Goal: Transaction & Acquisition: Download file/media

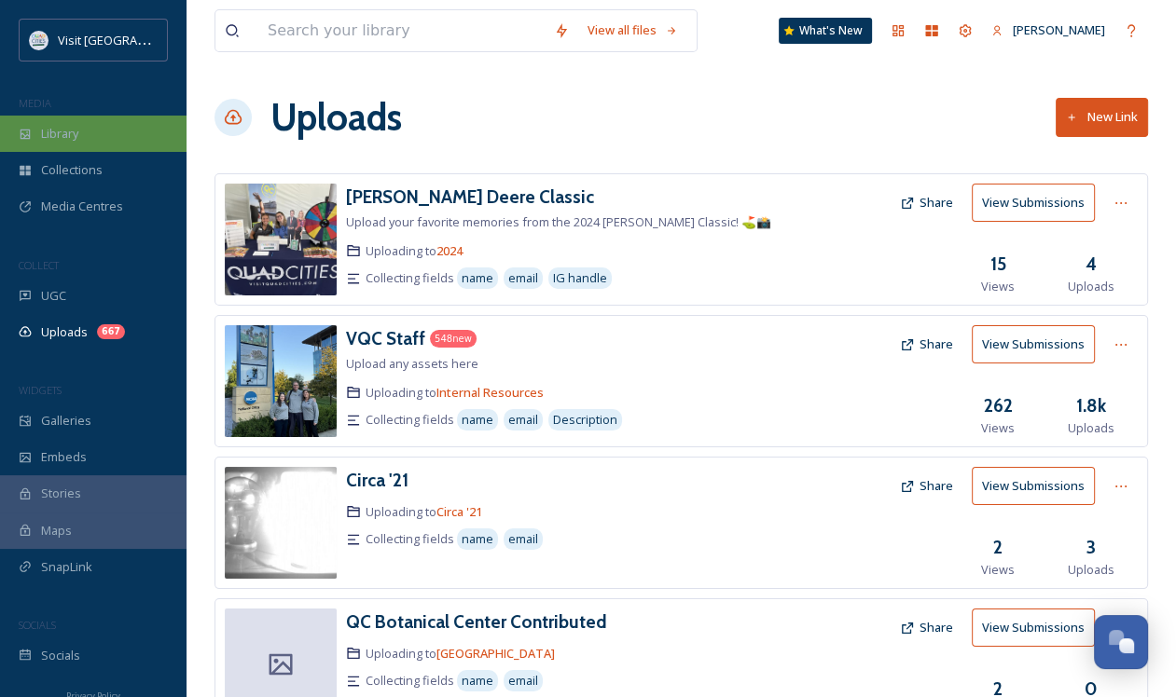
click at [57, 145] on div "Library" at bounding box center [93, 134] width 186 height 36
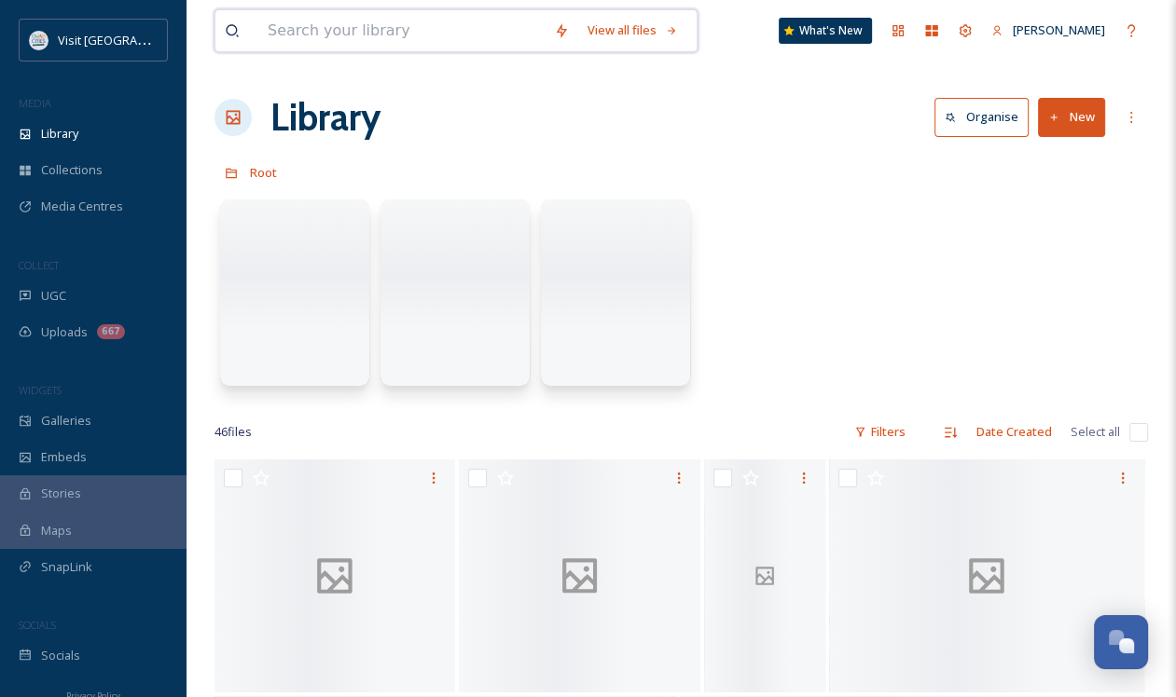
click at [335, 40] on input at bounding box center [401, 30] width 286 height 41
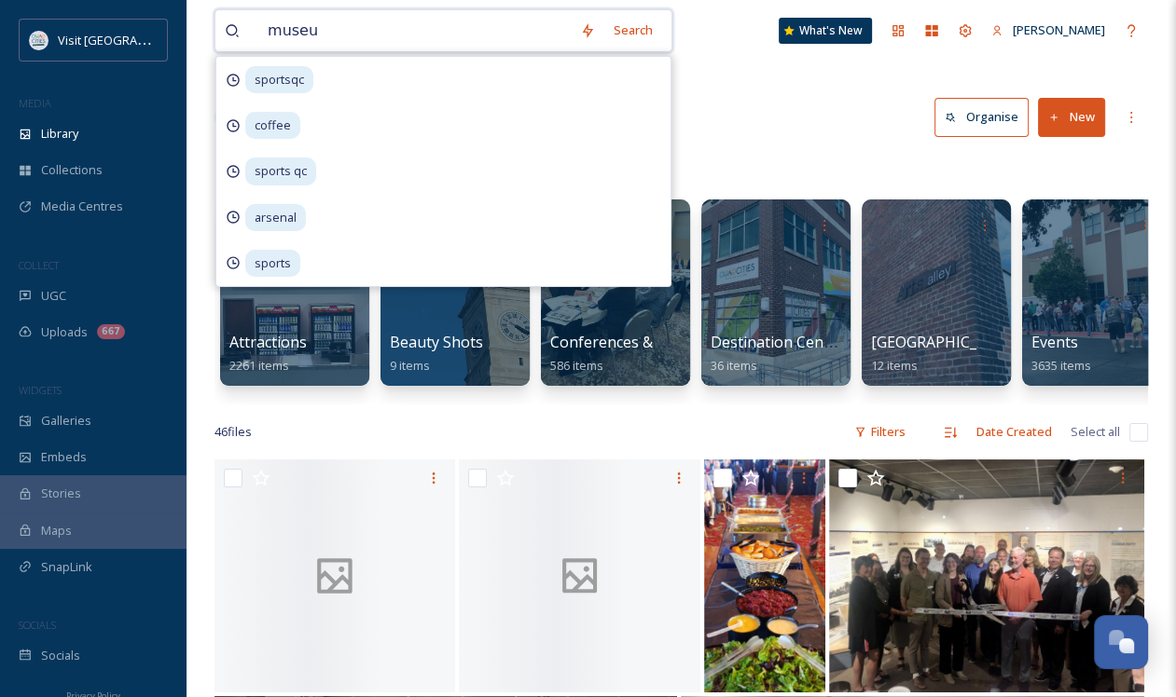
type input "museum"
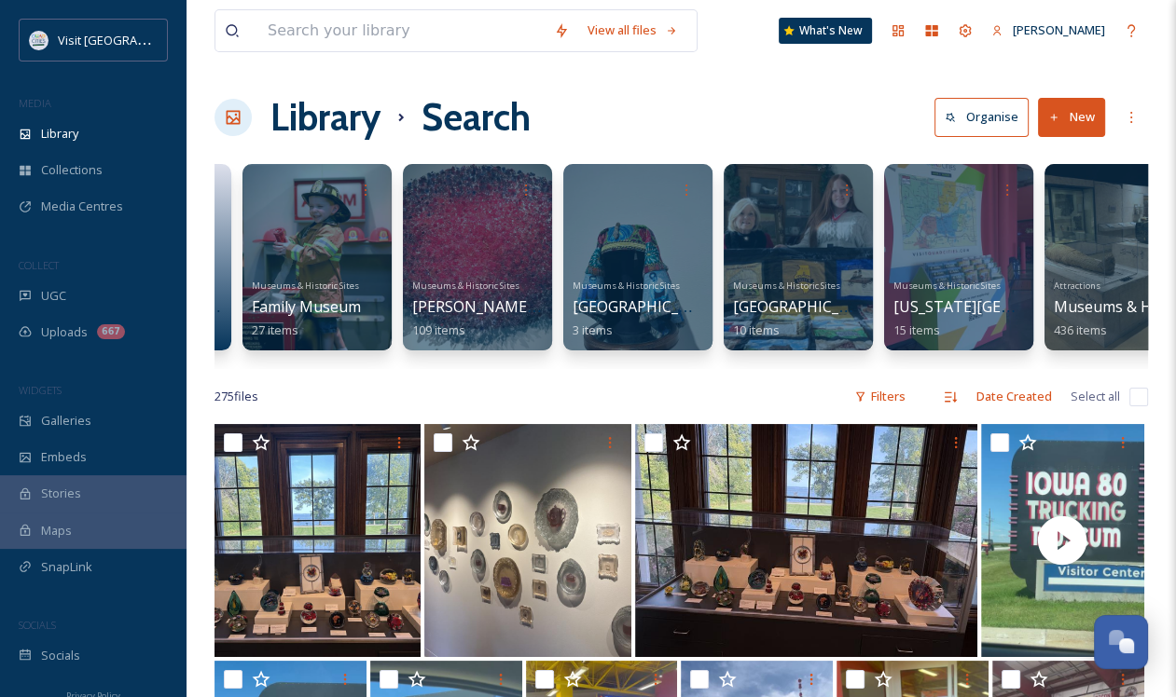
scroll to position [0, 589]
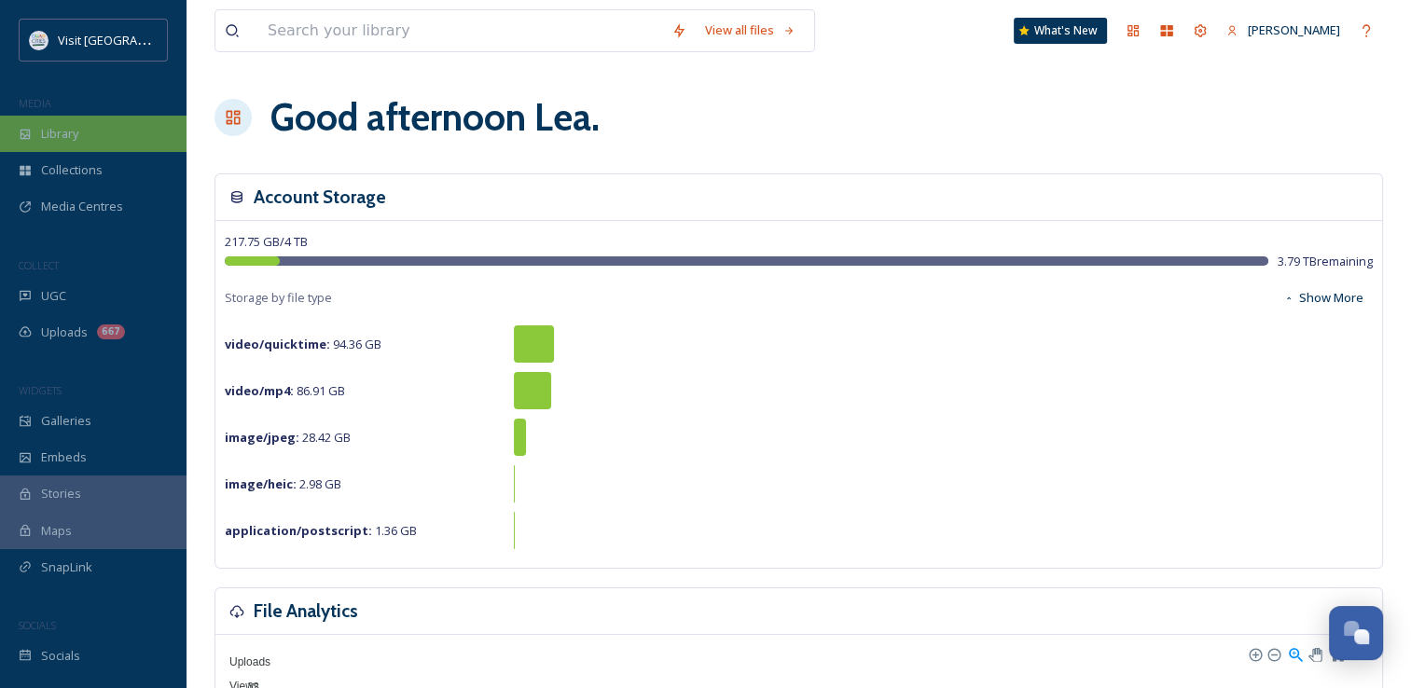
click at [90, 125] on div "Library" at bounding box center [93, 134] width 186 height 36
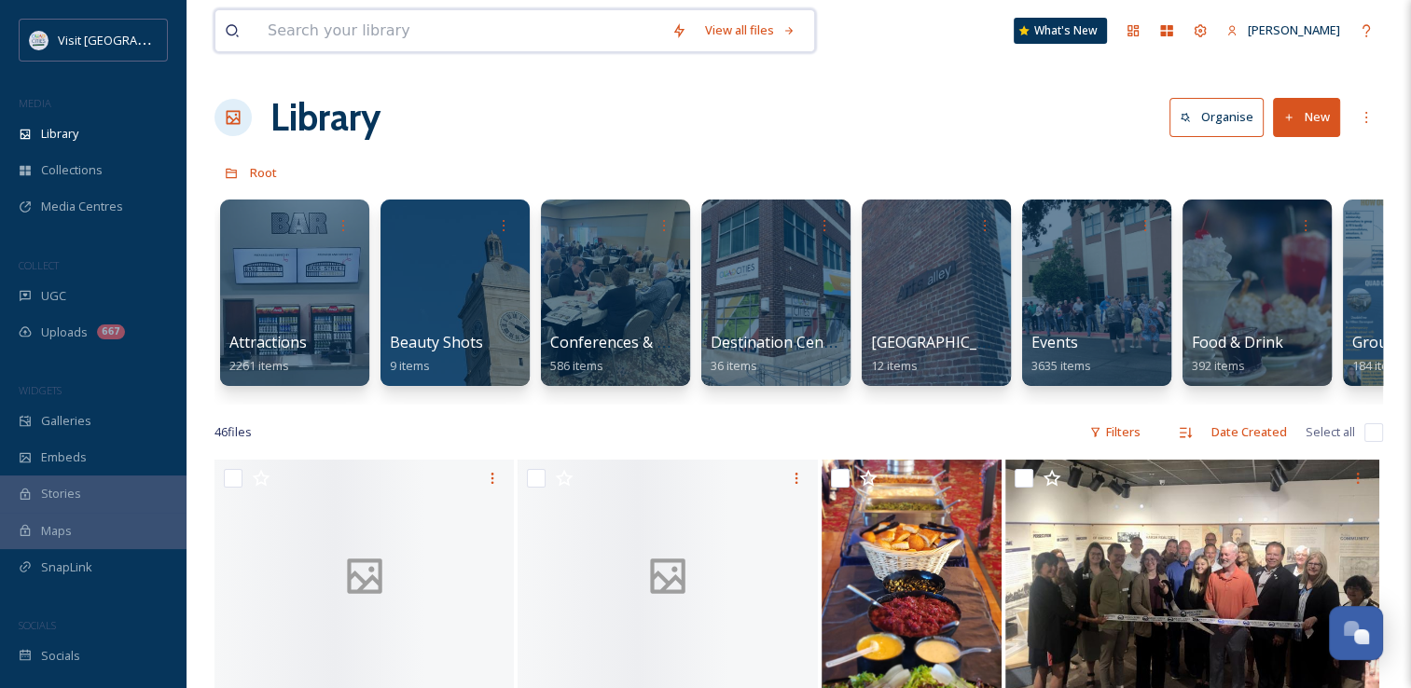
click at [296, 39] on input at bounding box center [460, 30] width 404 height 41
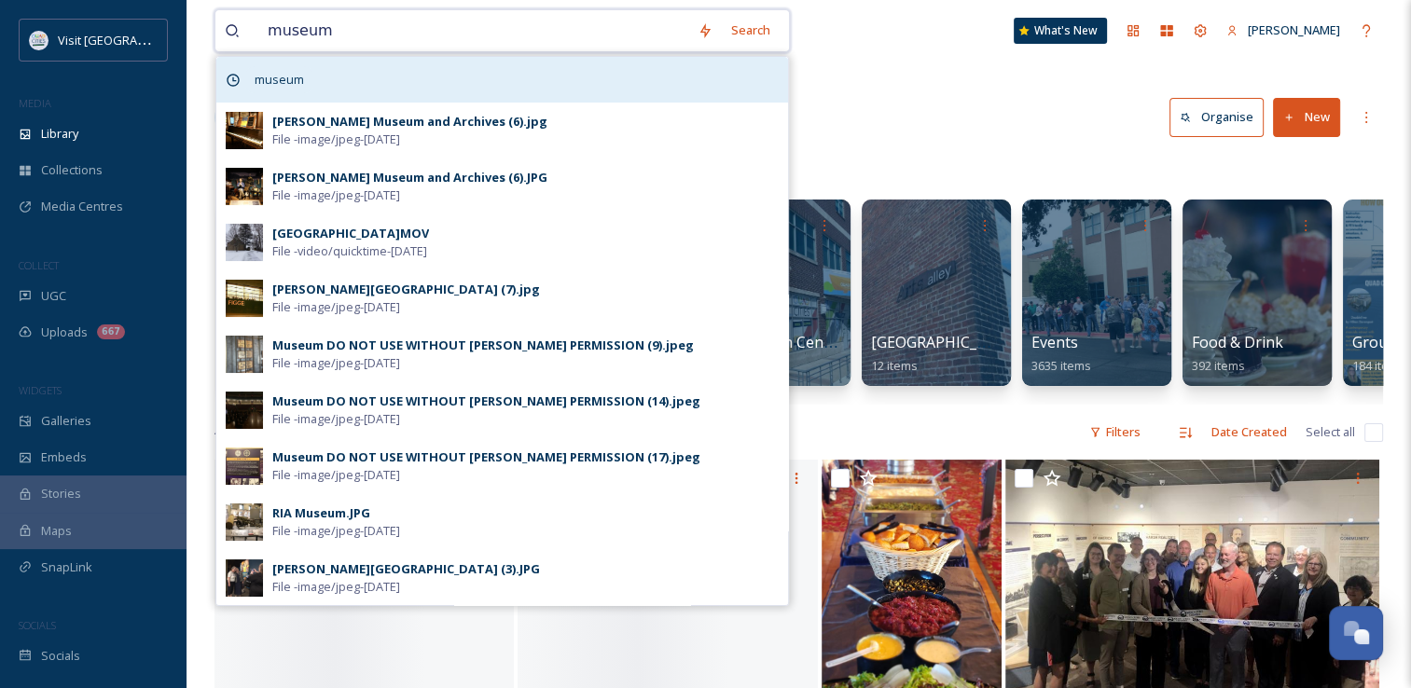
type input "museum"
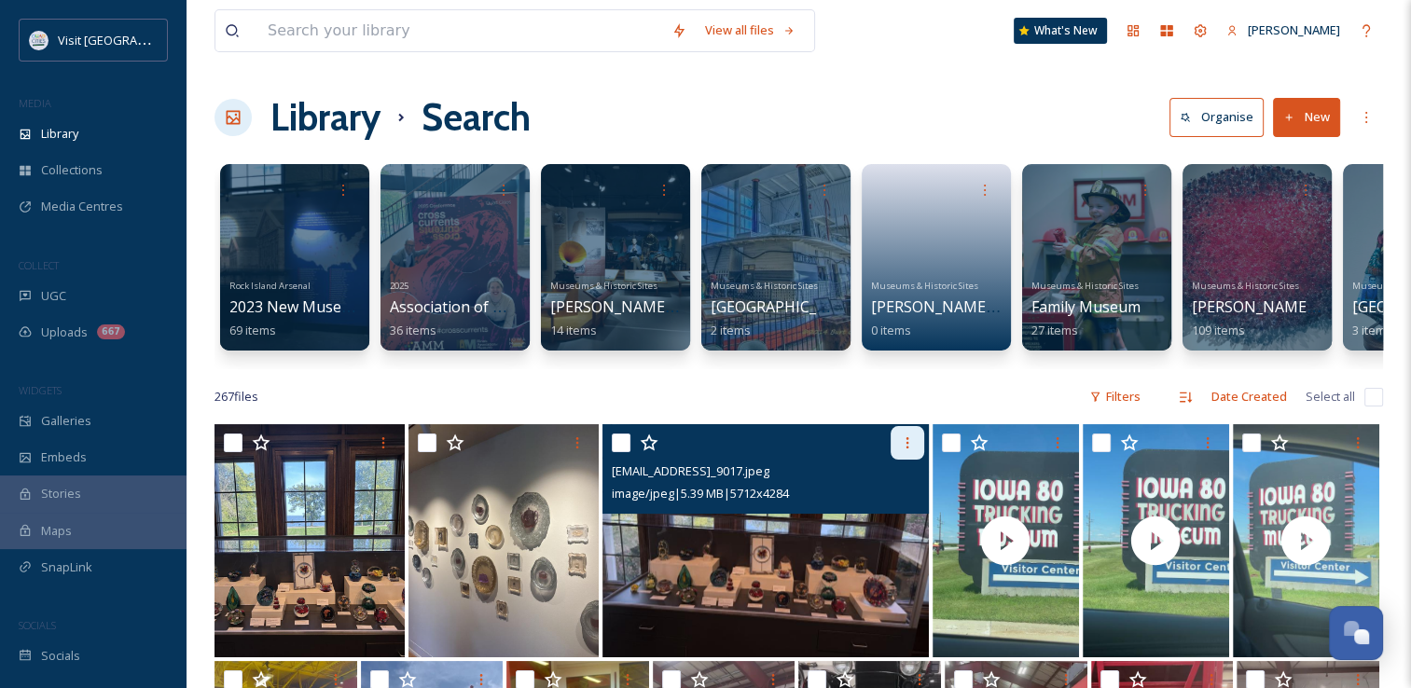
click at [903, 450] on icon at bounding box center [907, 442] width 15 height 15
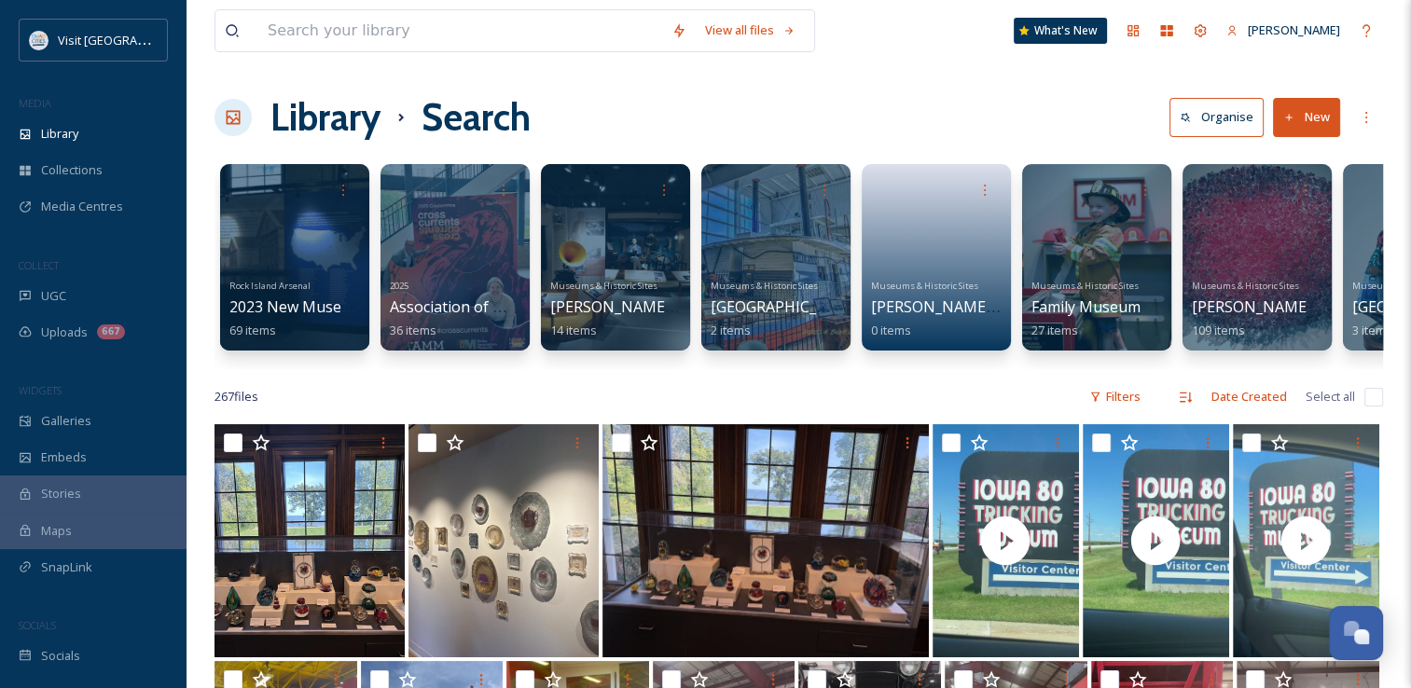
click at [876, 132] on div "Library Search Organise New" at bounding box center [798, 118] width 1168 height 56
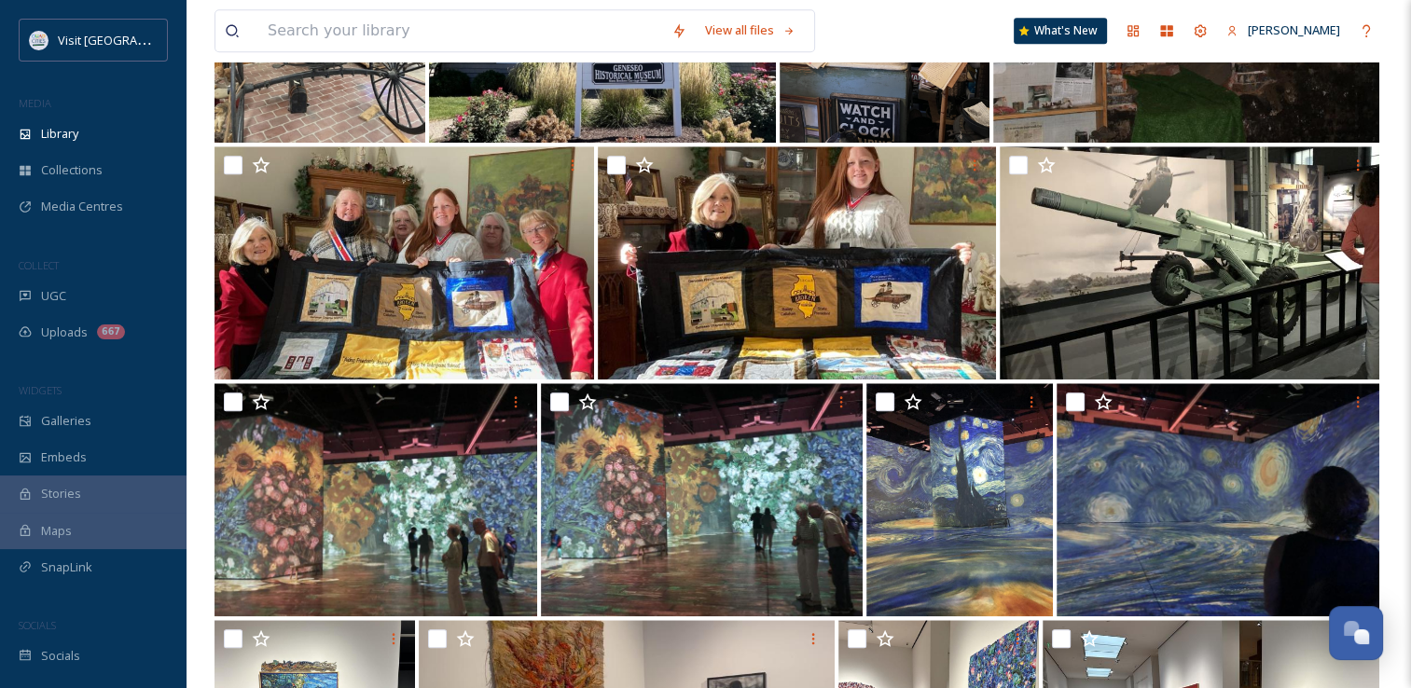
scroll to position [1973, 0]
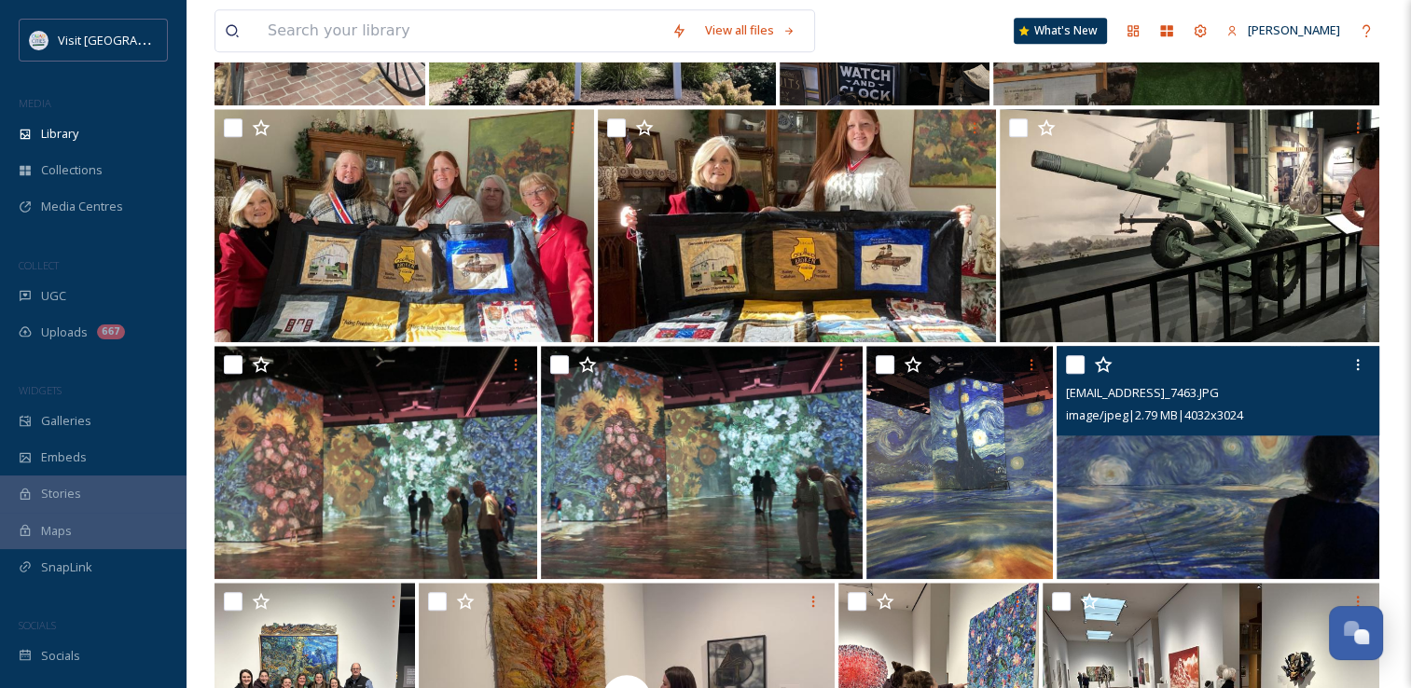
click at [1095, 423] on span "image/jpeg | 2.79 MB | 4032 x 3024" at bounding box center [1154, 415] width 177 height 17
click at [1164, 514] on img at bounding box center [1217, 462] width 323 height 233
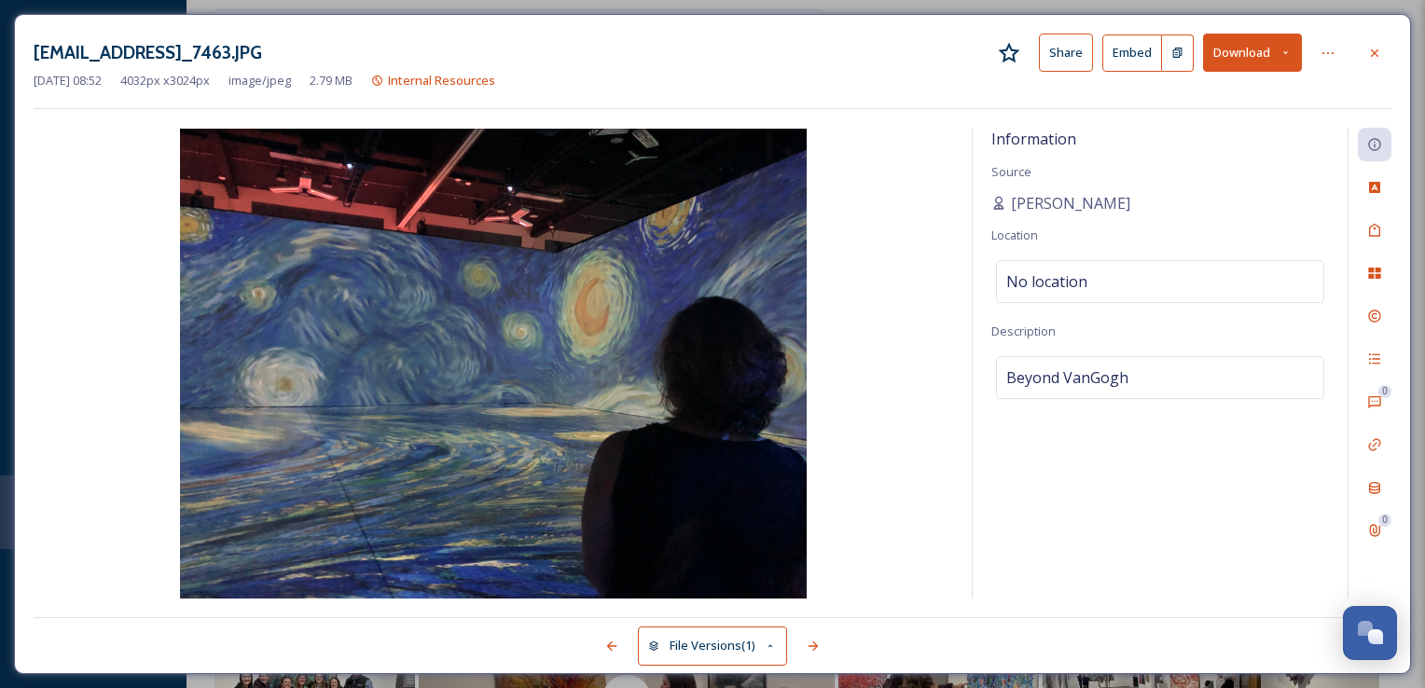
drag, startPoint x: 768, startPoint y: 398, endPoint x: 768, endPoint y: 214, distance: 183.7
click at [768, 214] on img at bounding box center [493, 364] width 919 height 470
click at [1249, 68] on button "Download" at bounding box center [1252, 53] width 99 height 38
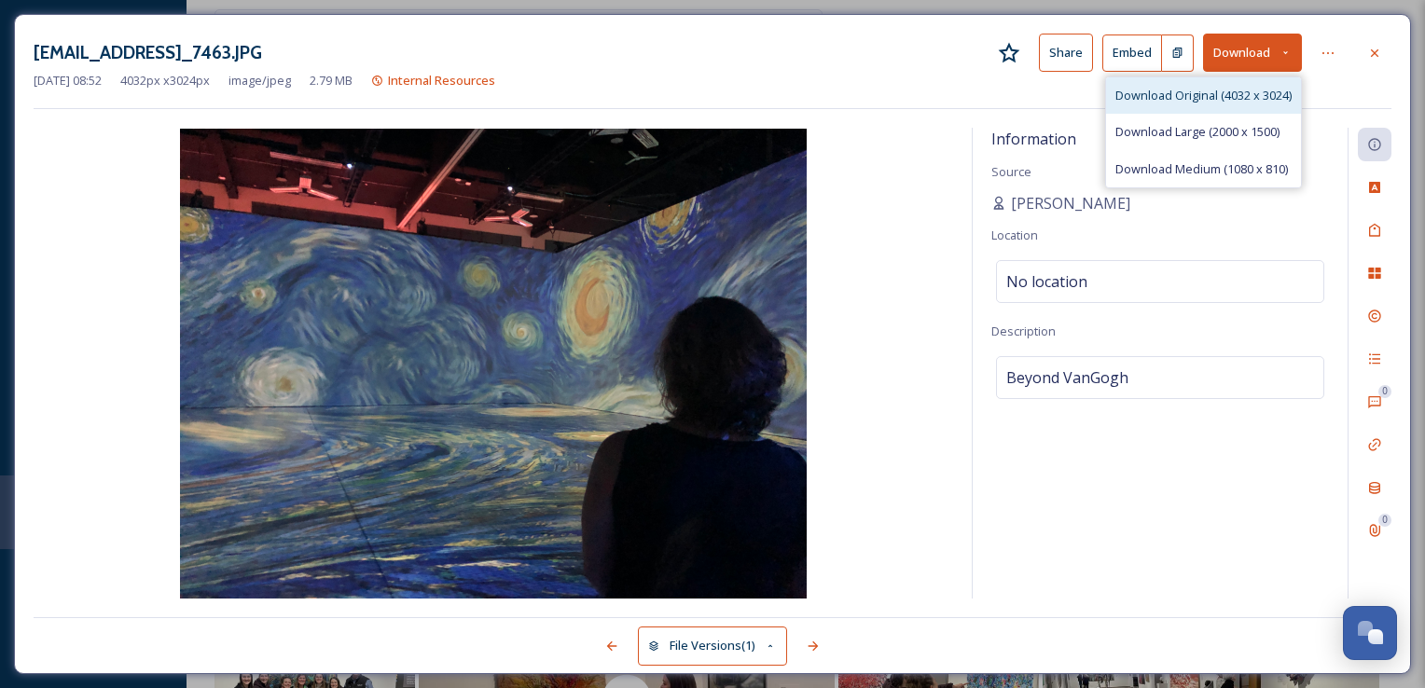
click at [1240, 87] on span "Download Original (4032 x 3024)" at bounding box center [1203, 96] width 176 height 18
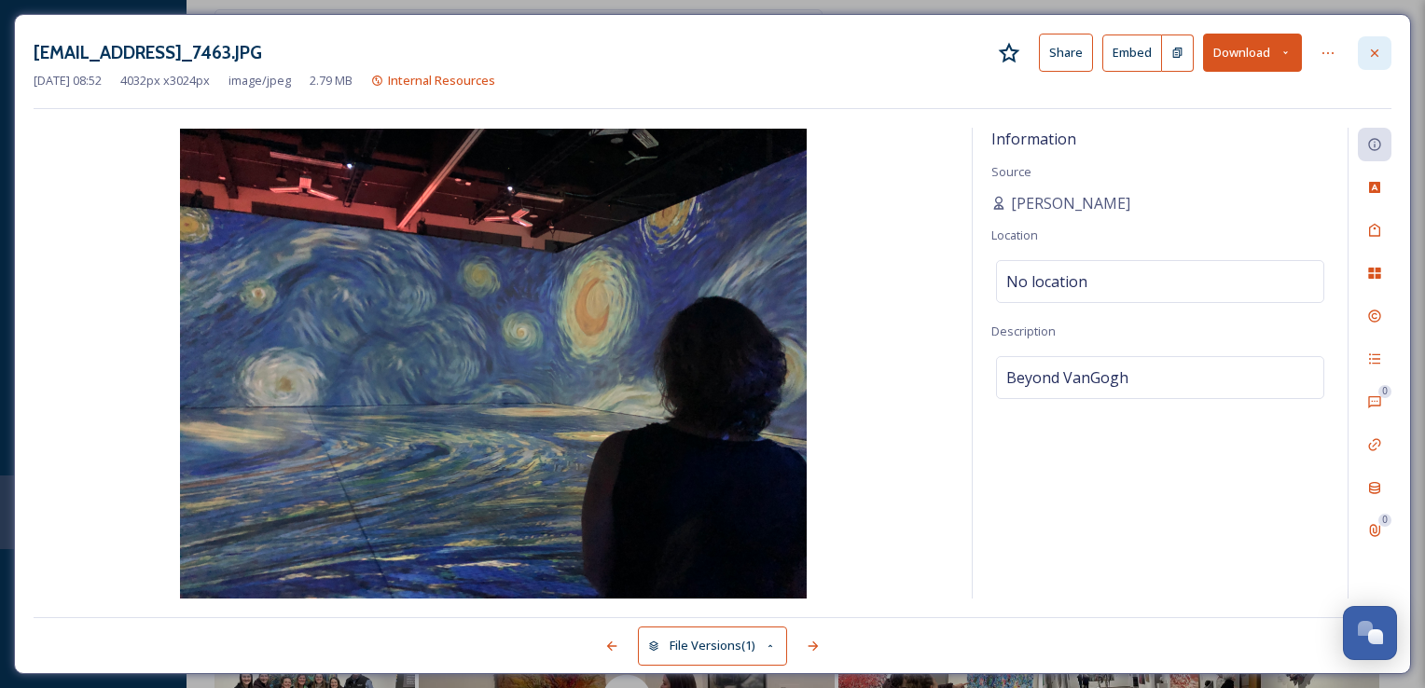
click at [1384, 47] on div at bounding box center [1375, 53] width 34 height 34
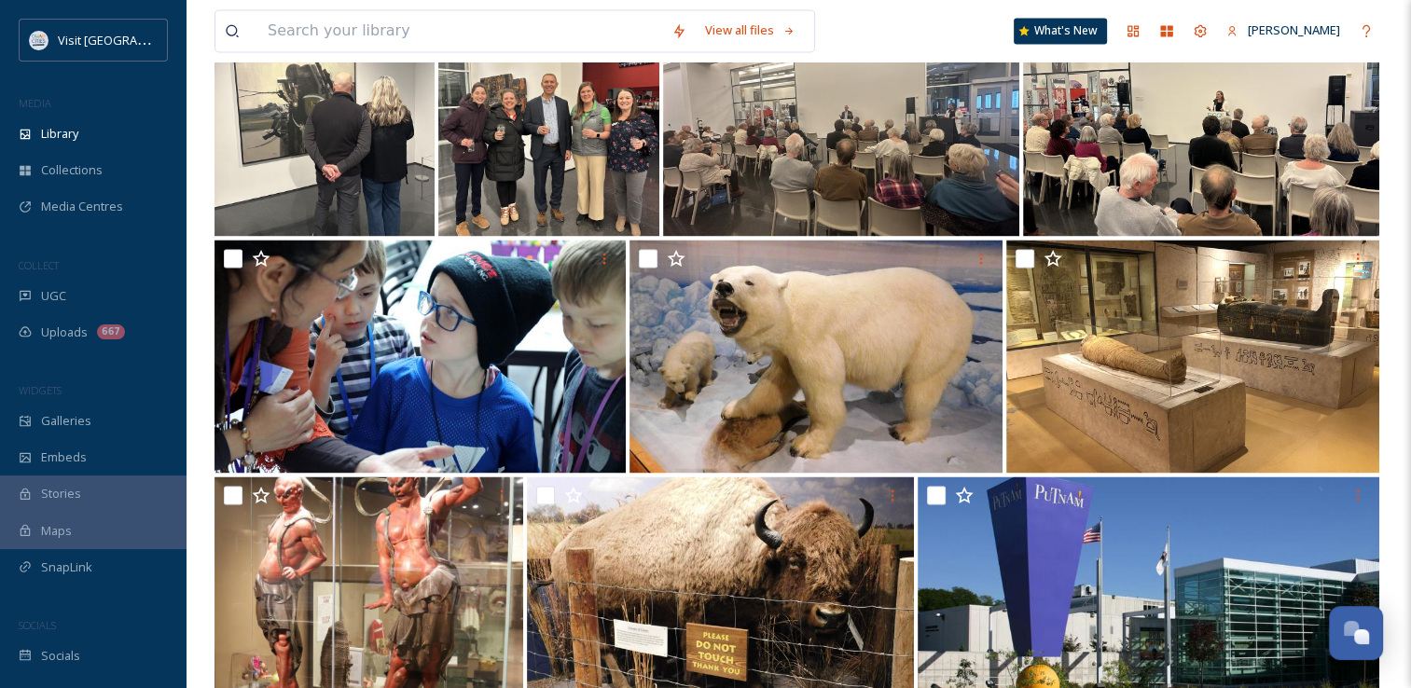
scroll to position [3032, 0]
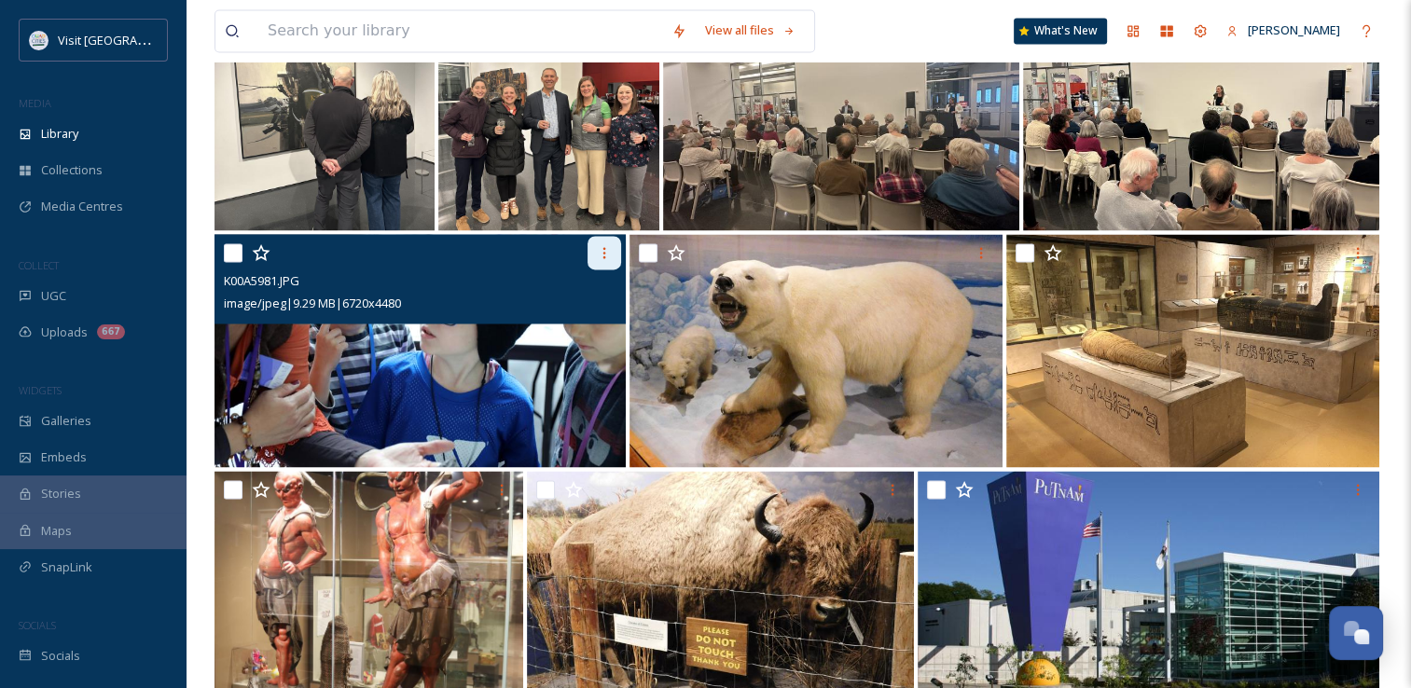
click at [604, 258] on icon at bounding box center [604, 252] width 15 height 15
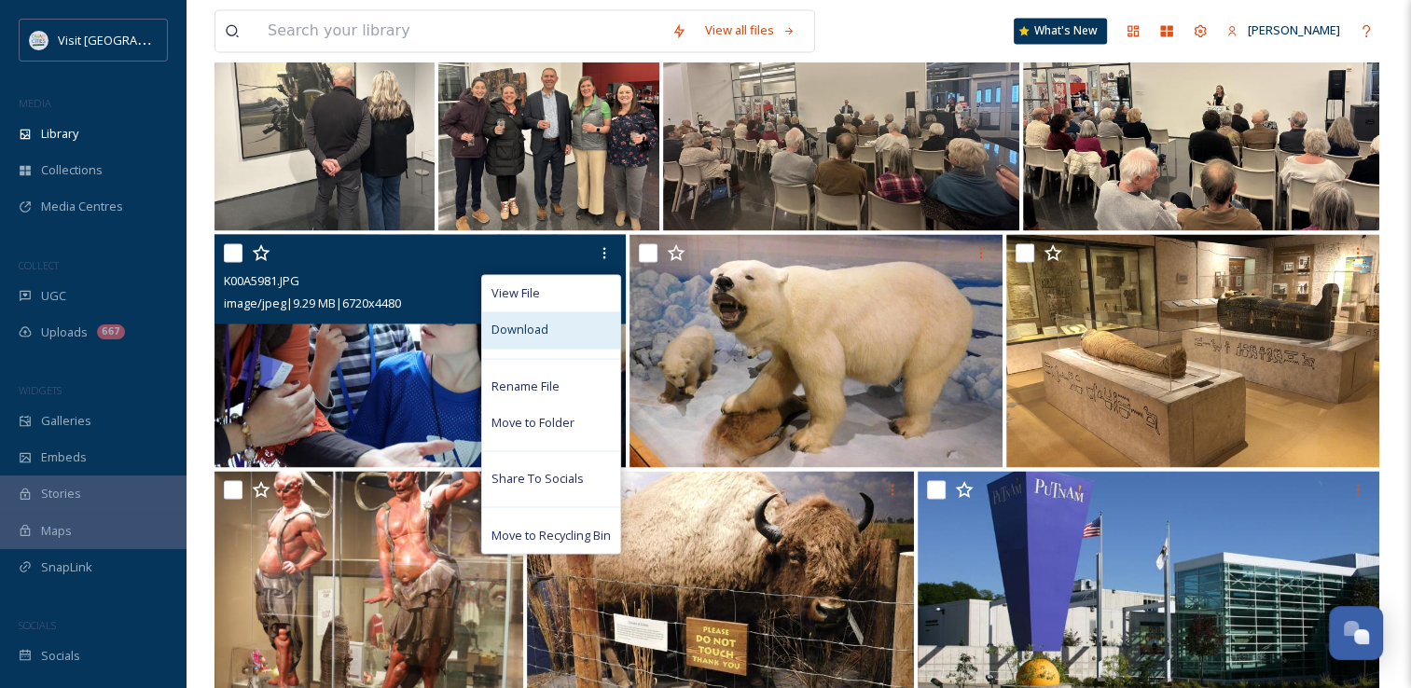
click at [540, 335] on span "Download" at bounding box center [519, 330] width 57 height 18
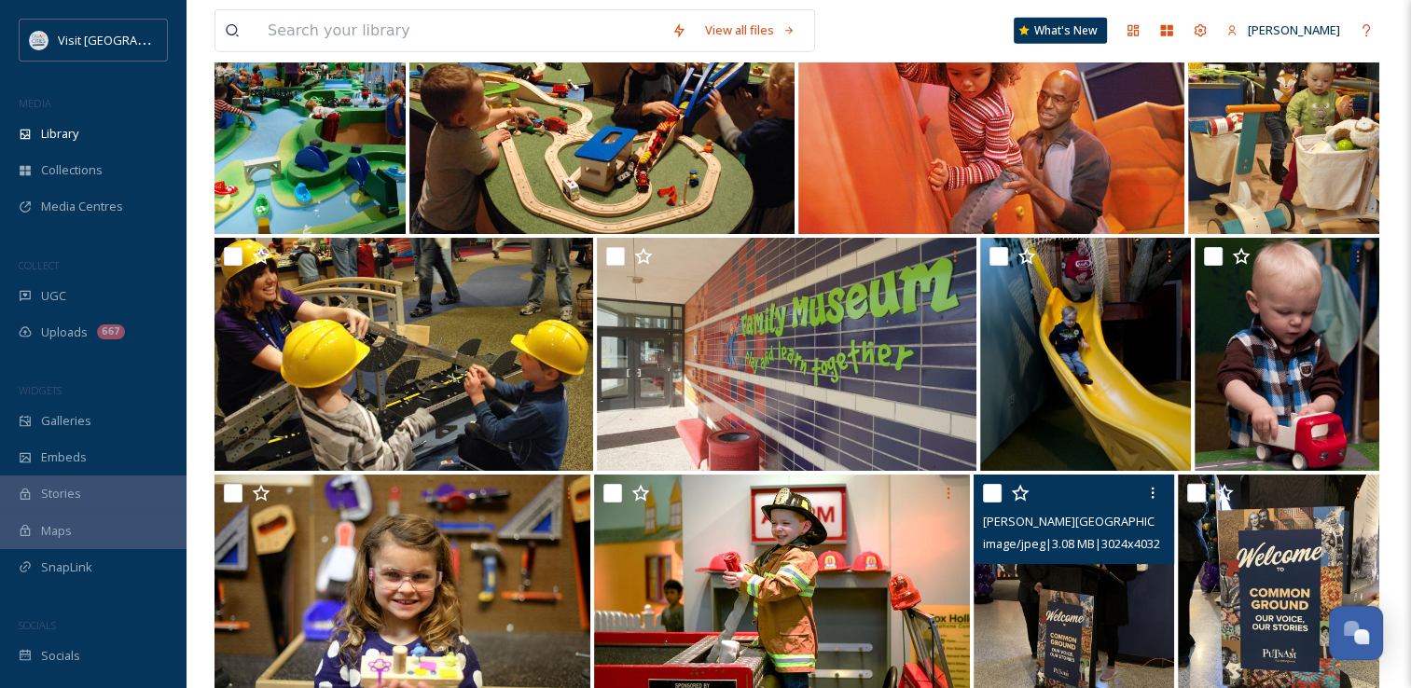
scroll to position [4438, 0]
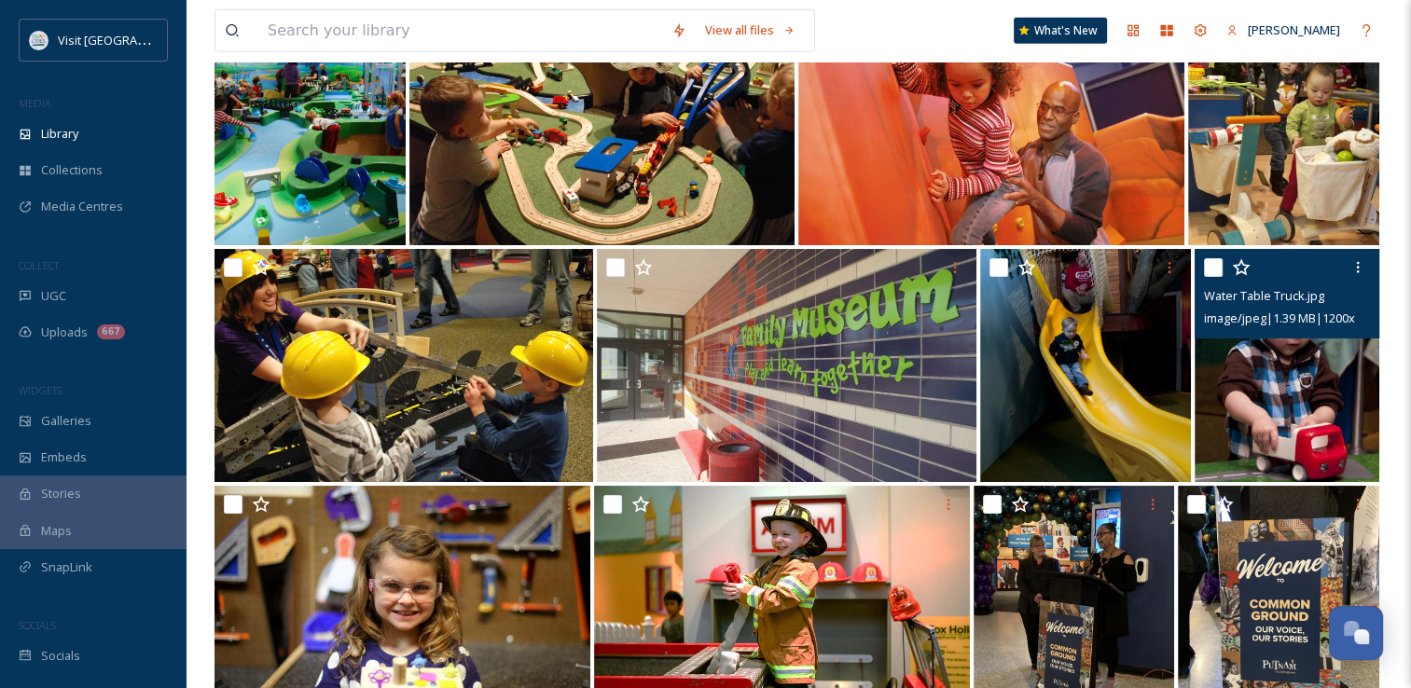
click at [1259, 326] on span "image/jpeg | 1.39 MB | 1200 x 1800" at bounding box center [1292, 318] width 177 height 18
click at [1273, 399] on img at bounding box center [1286, 365] width 185 height 233
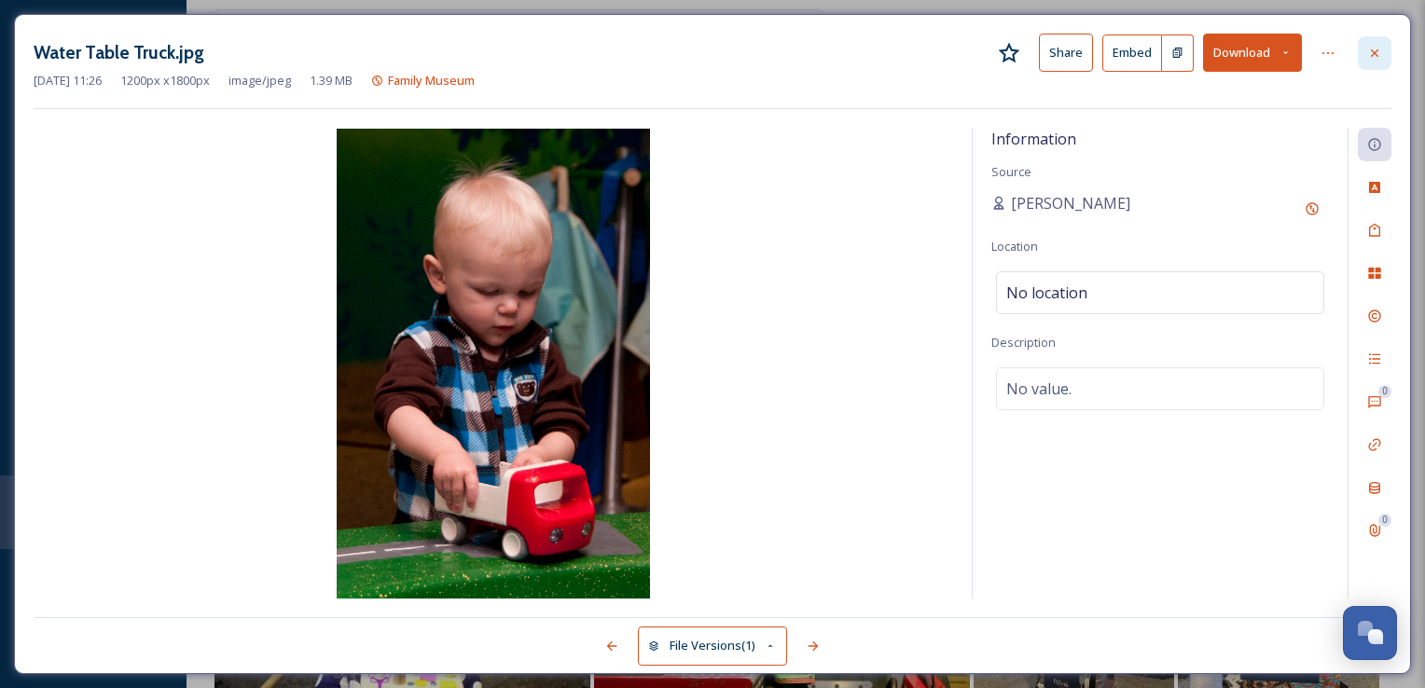
click at [1369, 50] on icon at bounding box center [1374, 53] width 15 height 15
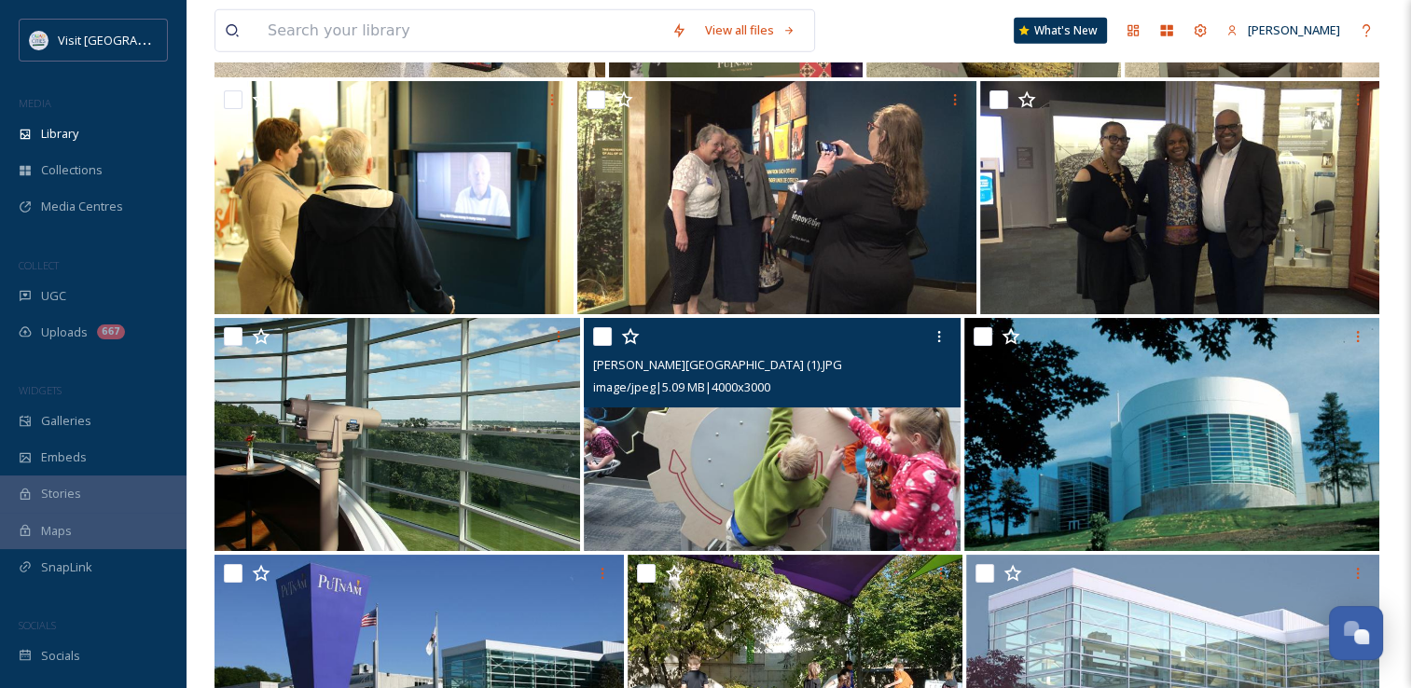
scroll to position [5341, 0]
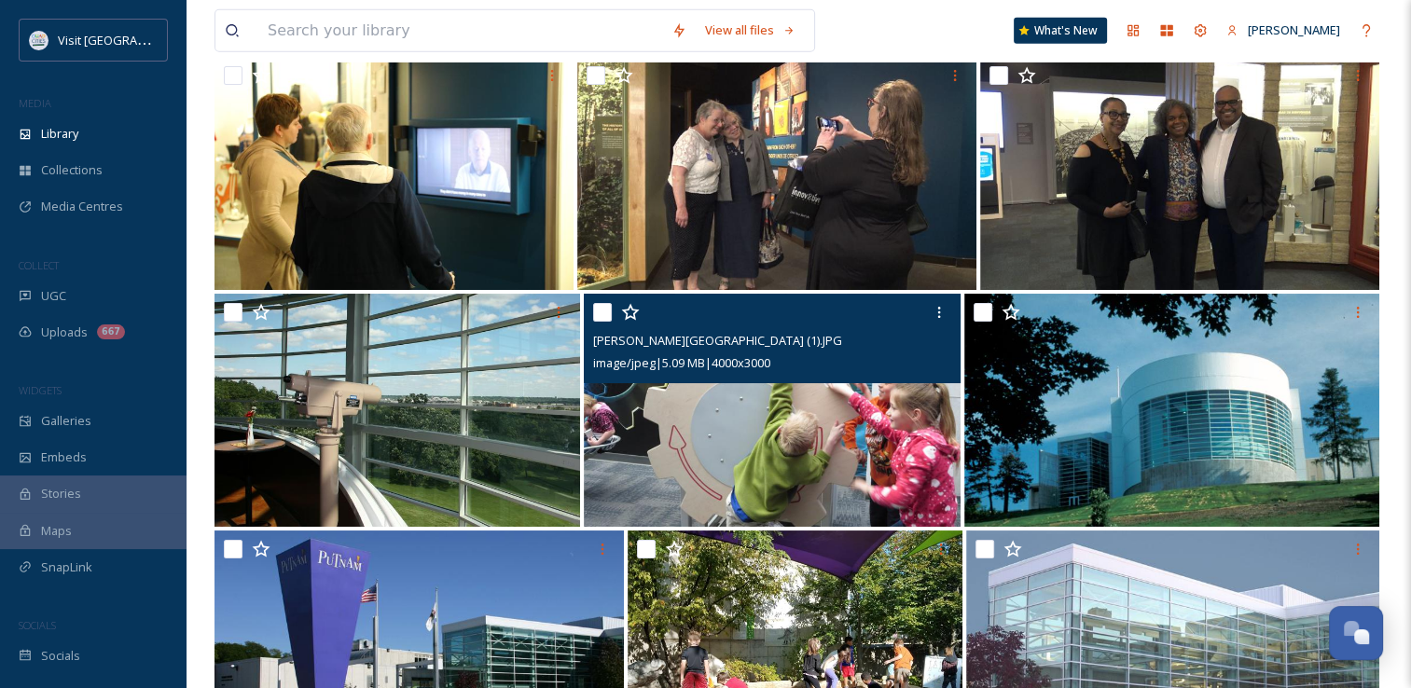
click at [883, 483] on img at bounding box center [772, 410] width 377 height 233
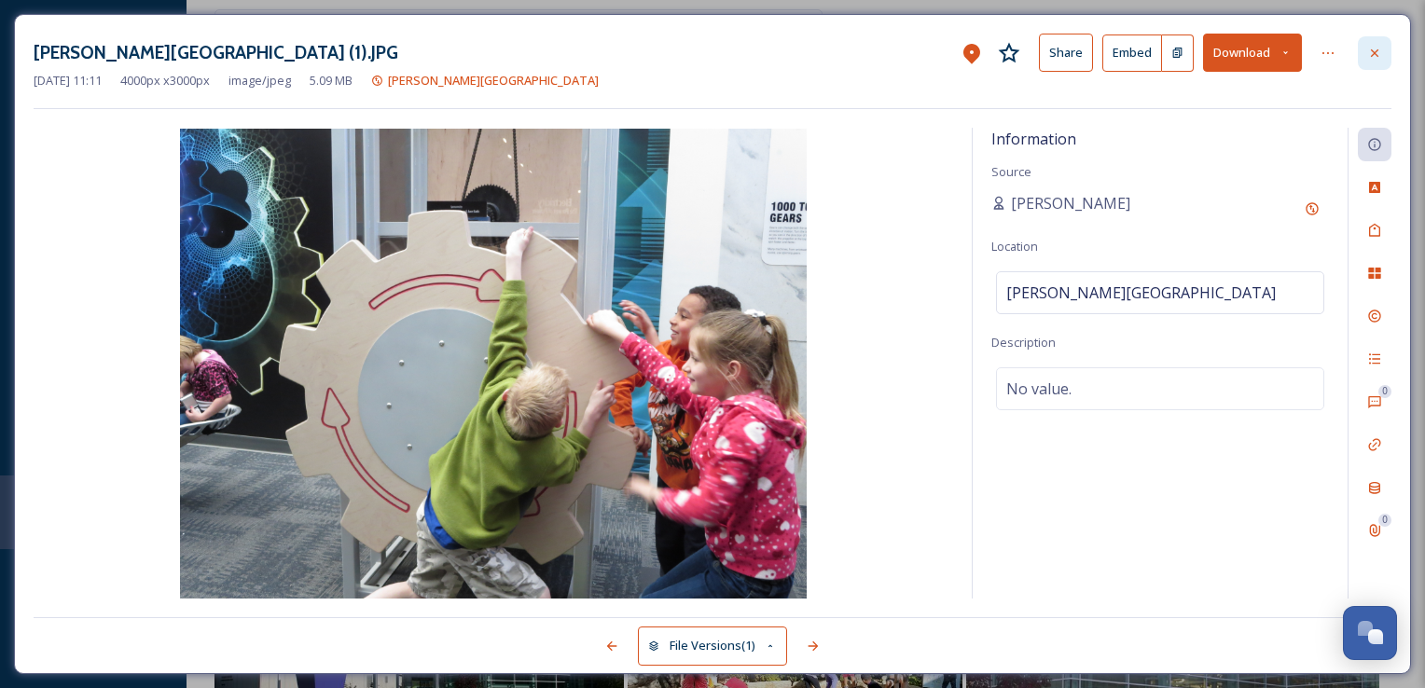
click at [1367, 53] on icon at bounding box center [1374, 53] width 15 height 15
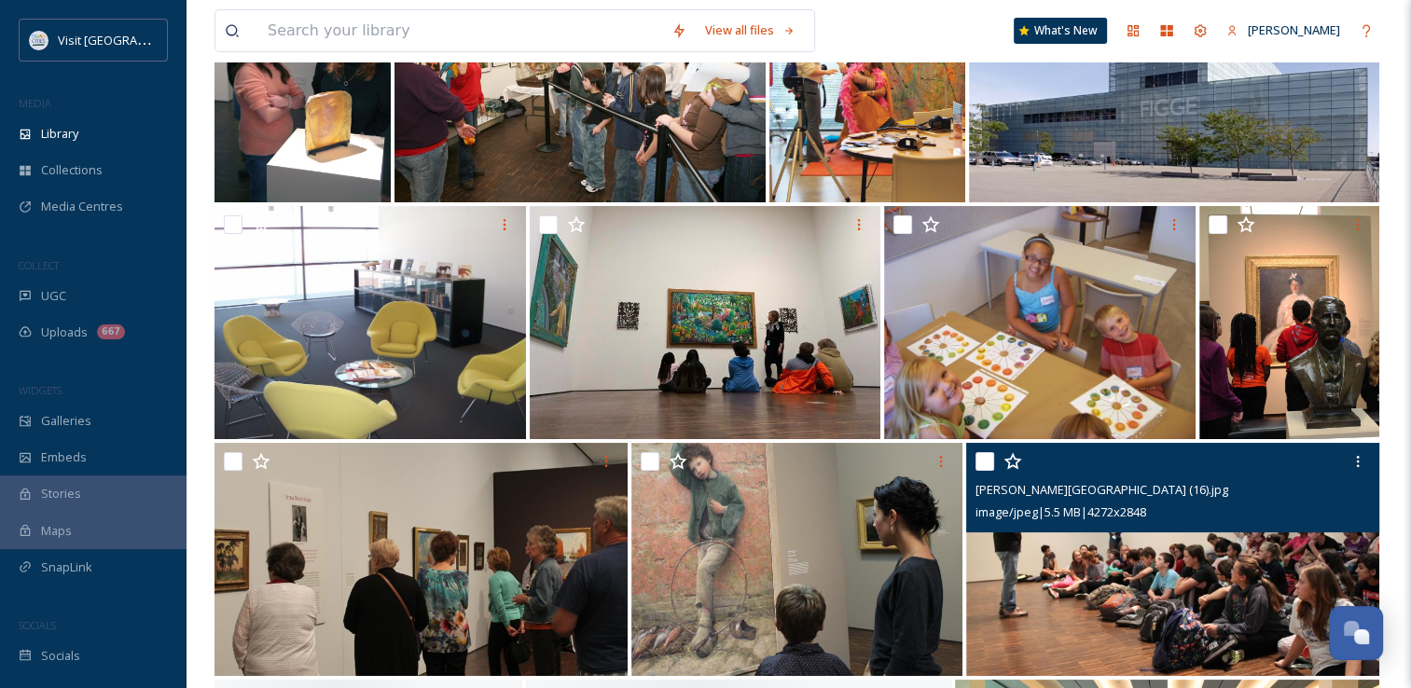
scroll to position [7582, 0]
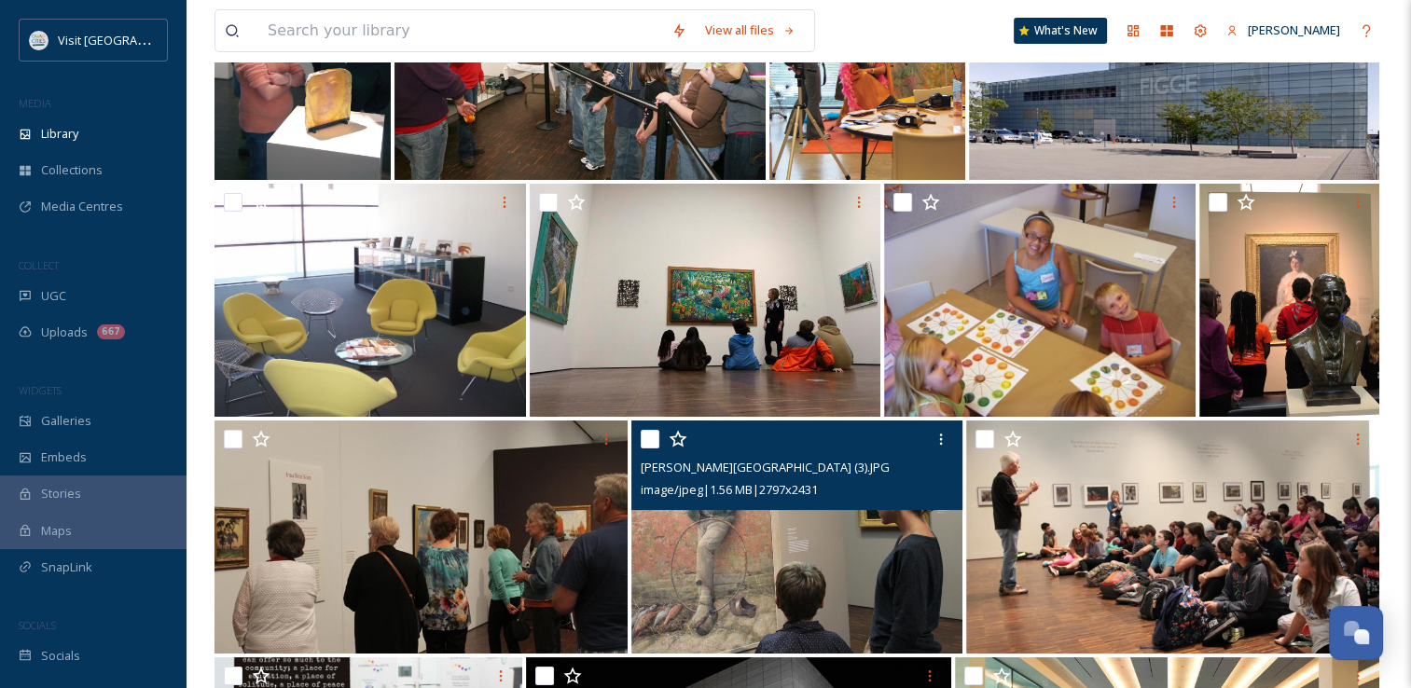
click at [922, 535] on img at bounding box center [796, 537] width 331 height 233
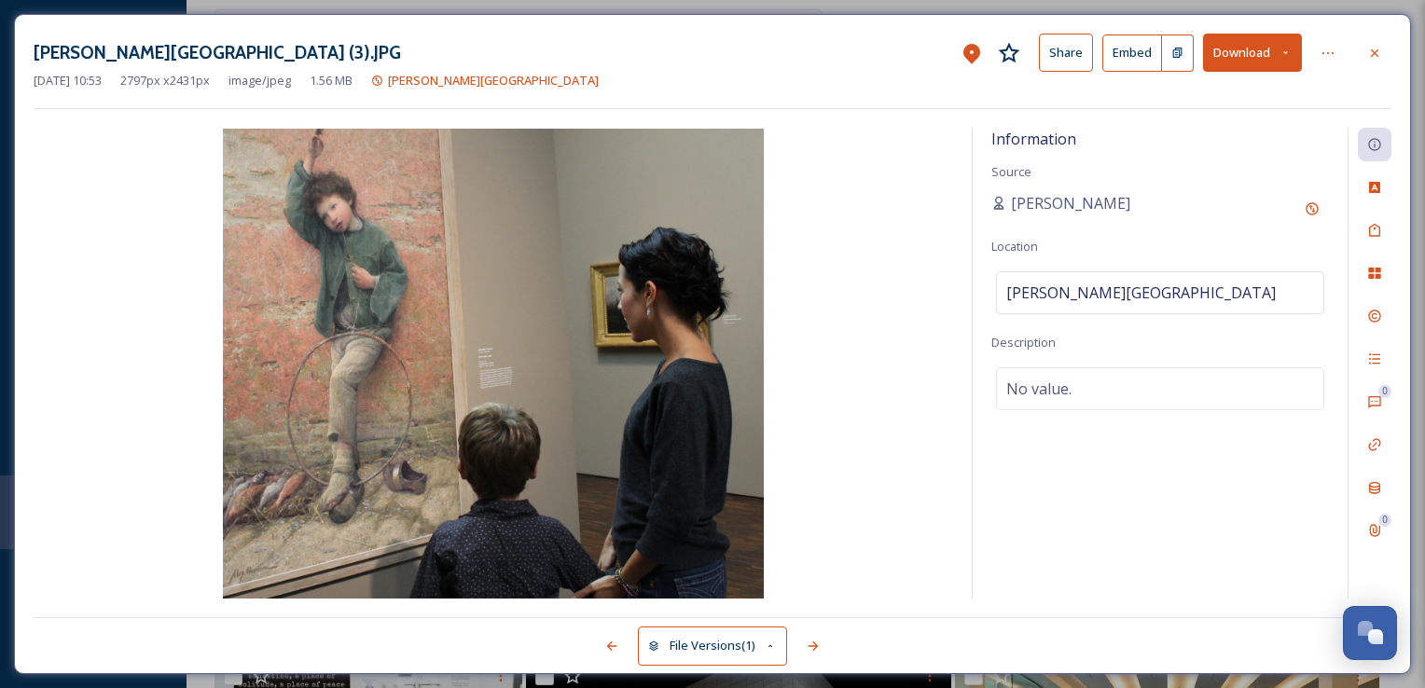
drag, startPoint x: 672, startPoint y: 466, endPoint x: 1257, endPoint y: 43, distance: 721.8
click at [1257, 43] on button "Download" at bounding box center [1252, 53] width 99 height 38
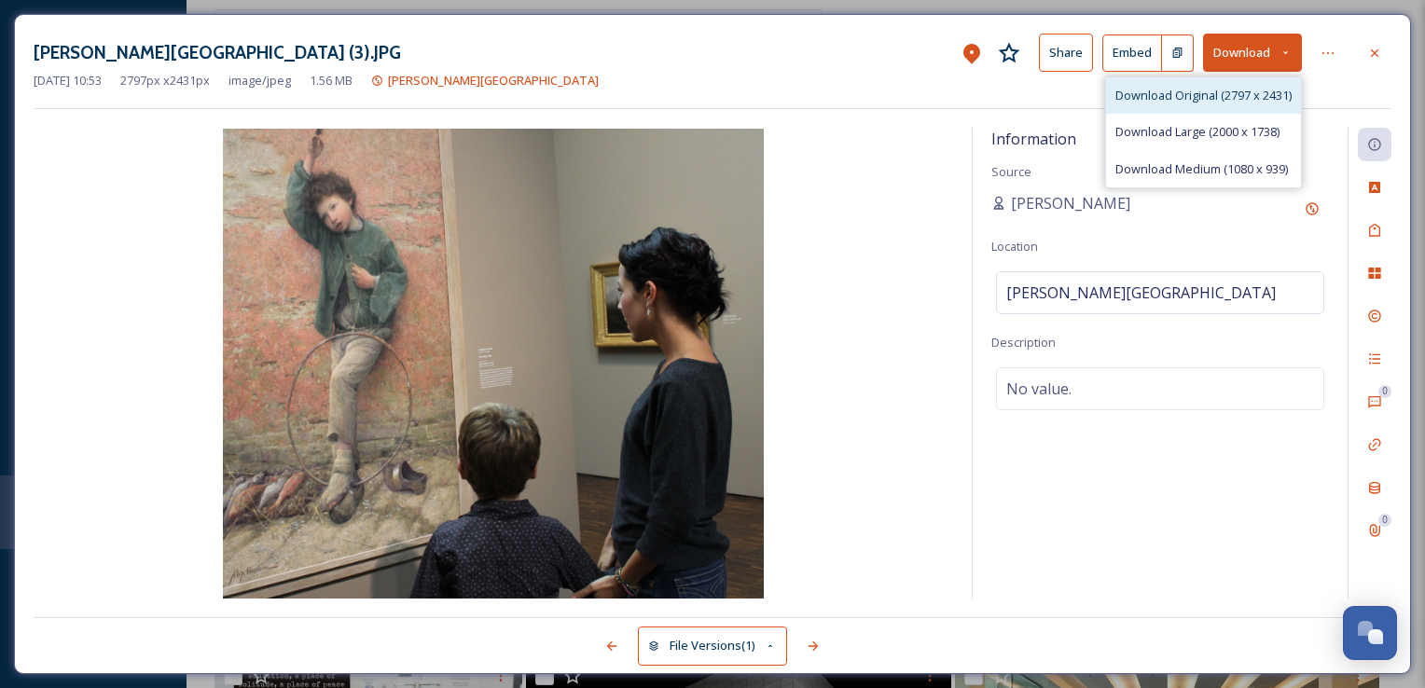
click at [1221, 83] on div "Download Original (2797 x 2431)" at bounding box center [1203, 95] width 195 height 36
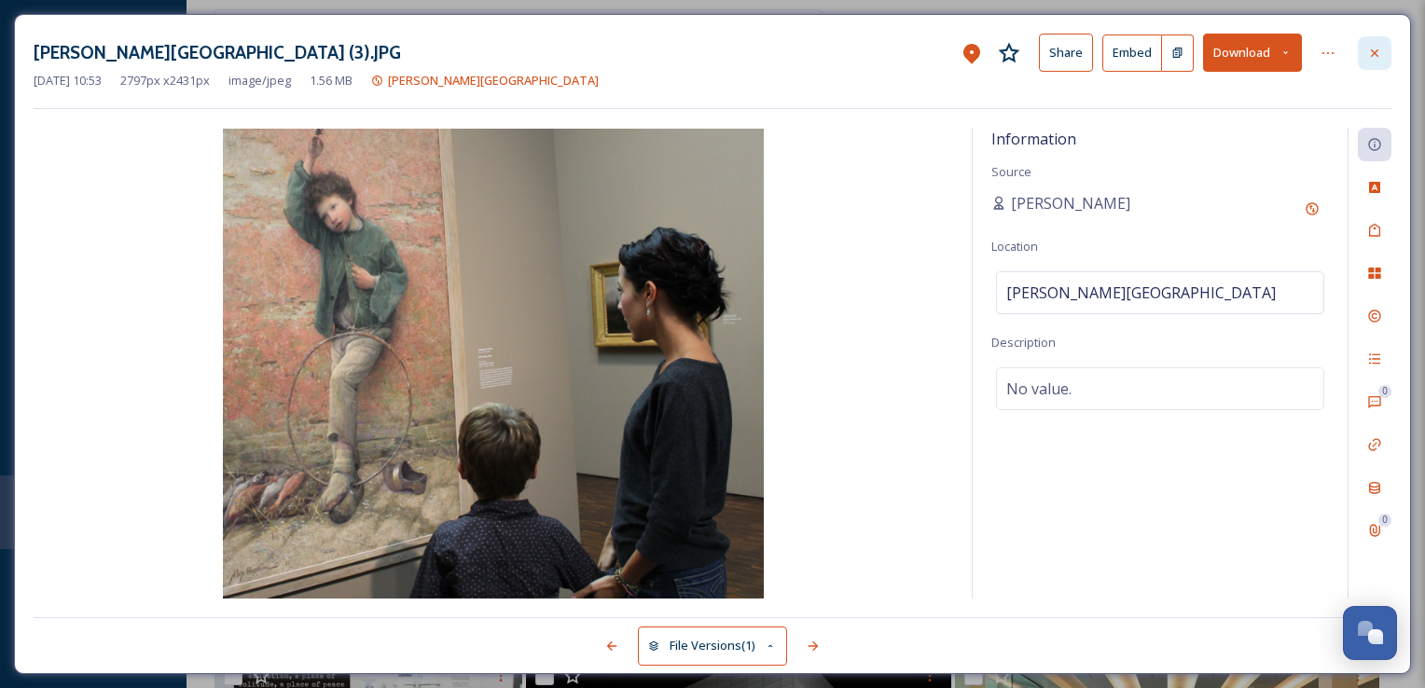
click at [1386, 62] on div at bounding box center [1375, 53] width 34 height 34
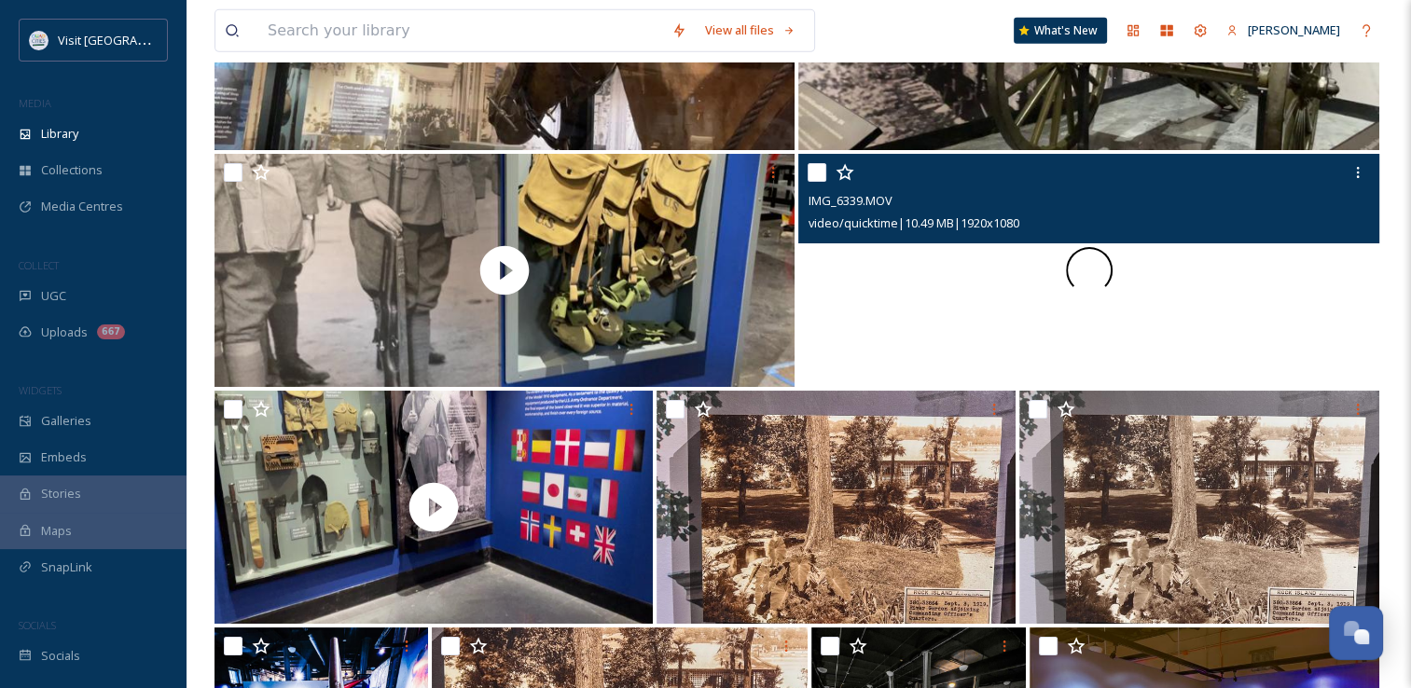
scroll to position [12823, 0]
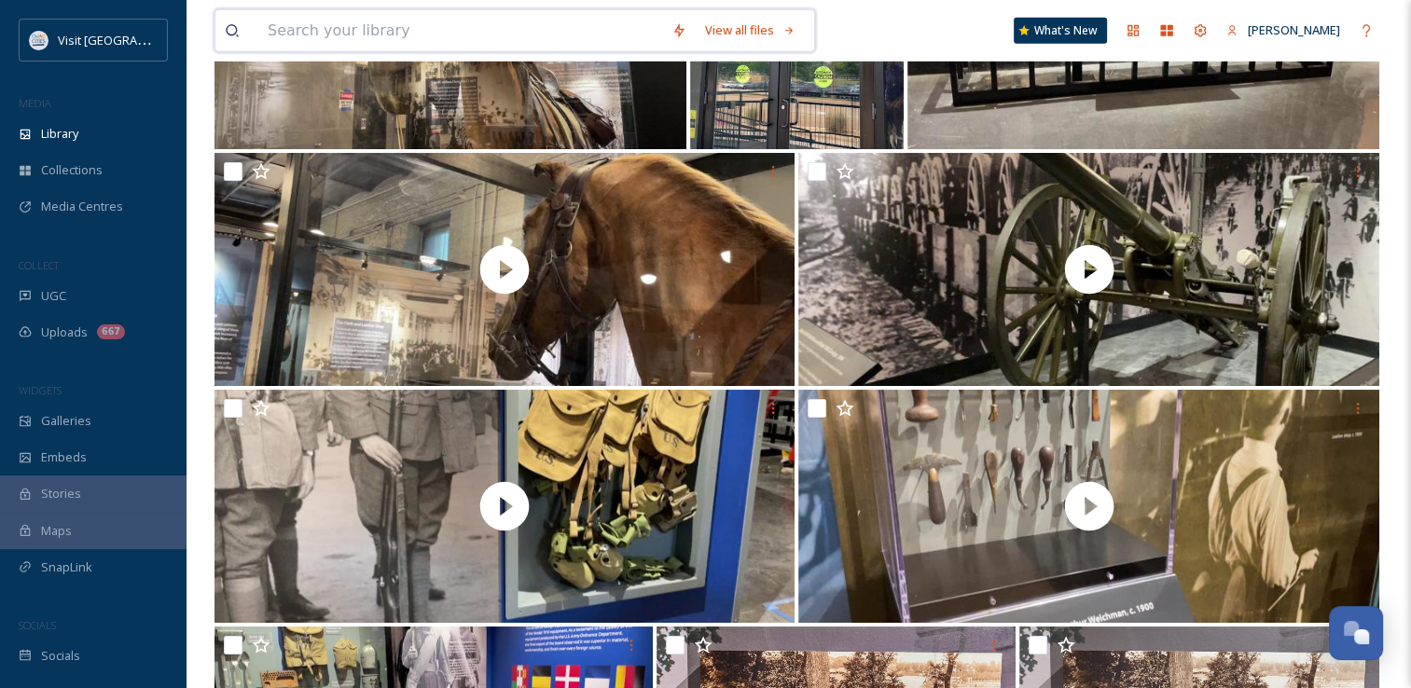
click at [541, 24] on input at bounding box center [460, 30] width 404 height 41
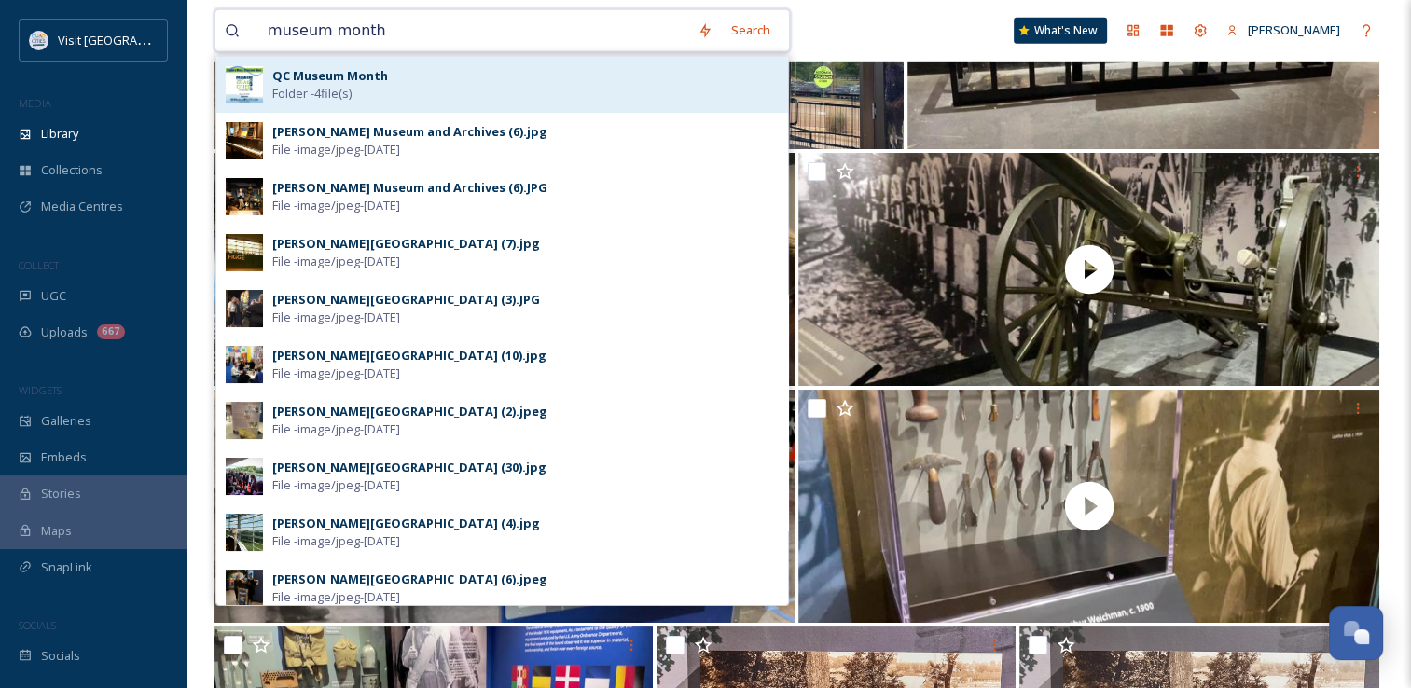
type input "museum month"
click at [459, 76] on div "QC Museum Month Folder - 4 file(s)" at bounding box center [525, 84] width 506 height 35
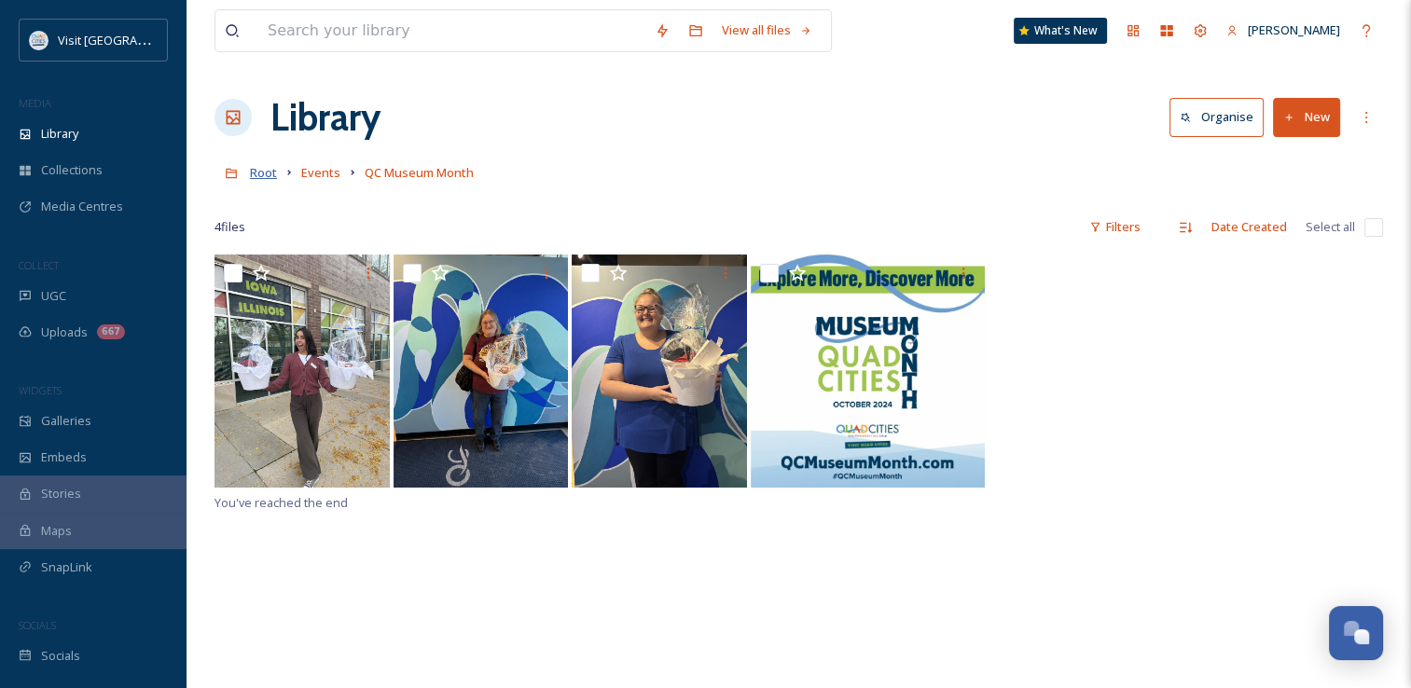
click at [260, 173] on span "Root" at bounding box center [263, 172] width 27 height 17
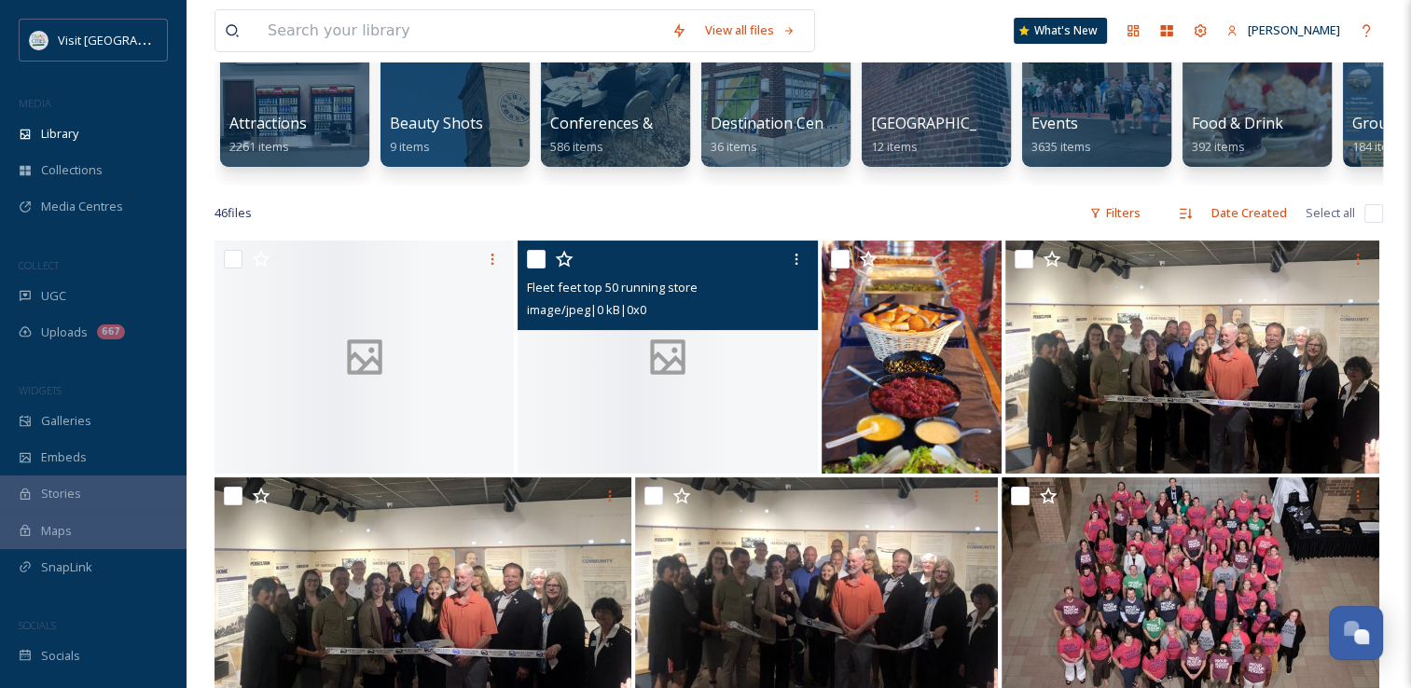
scroll to position [218, 0]
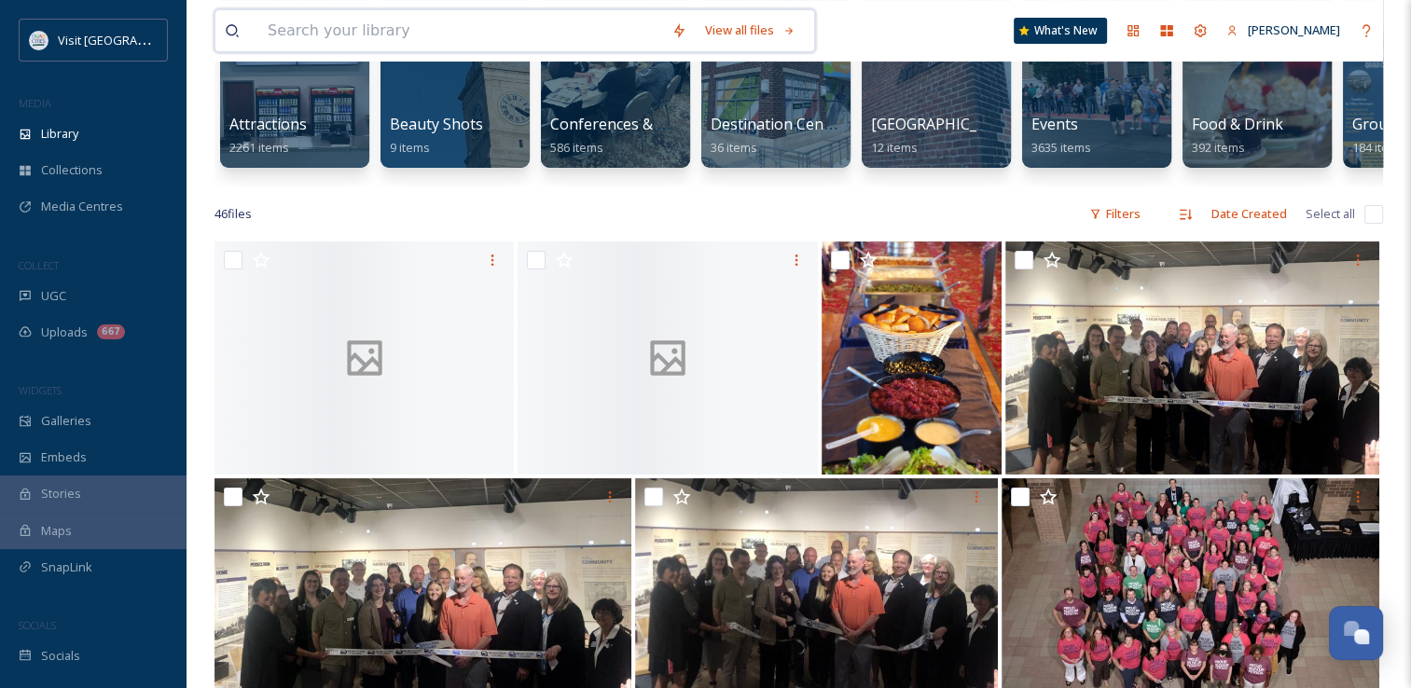
click at [461, 27] on input at bounding box center [460, 30] width 404 height 41
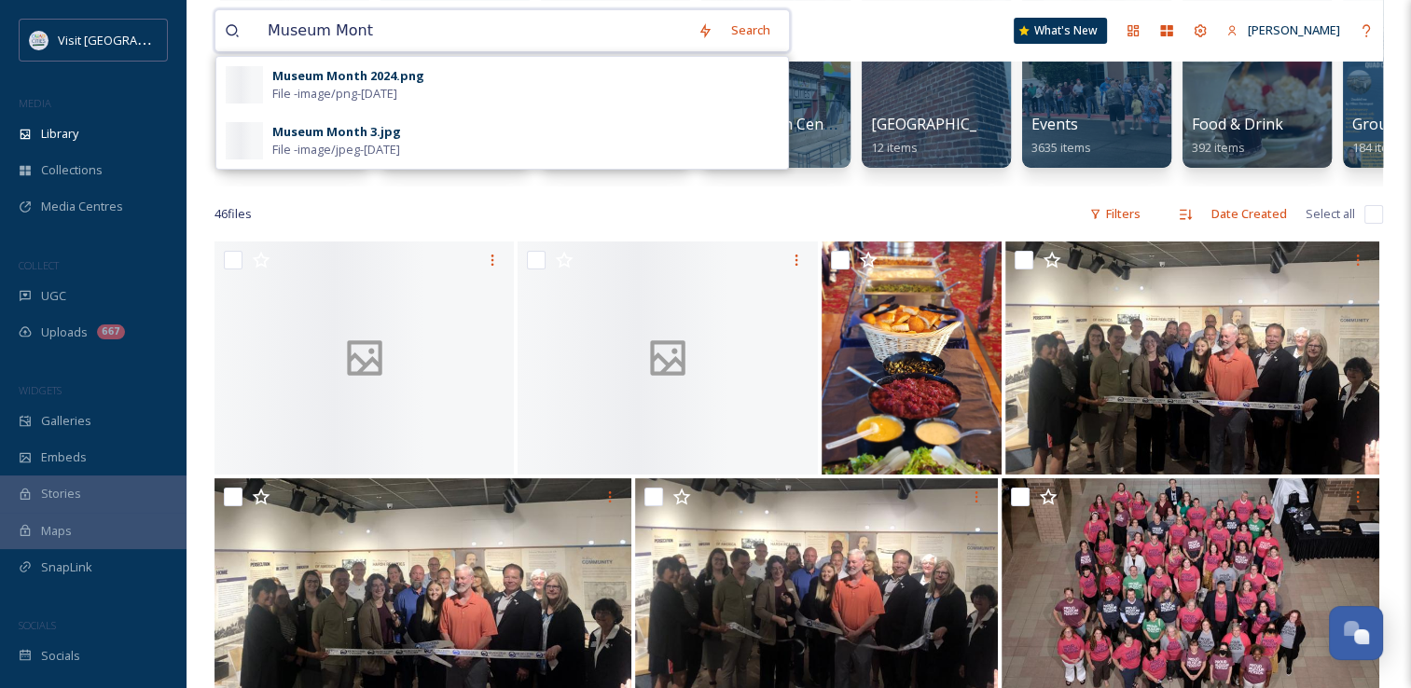
type input "Museum Month"
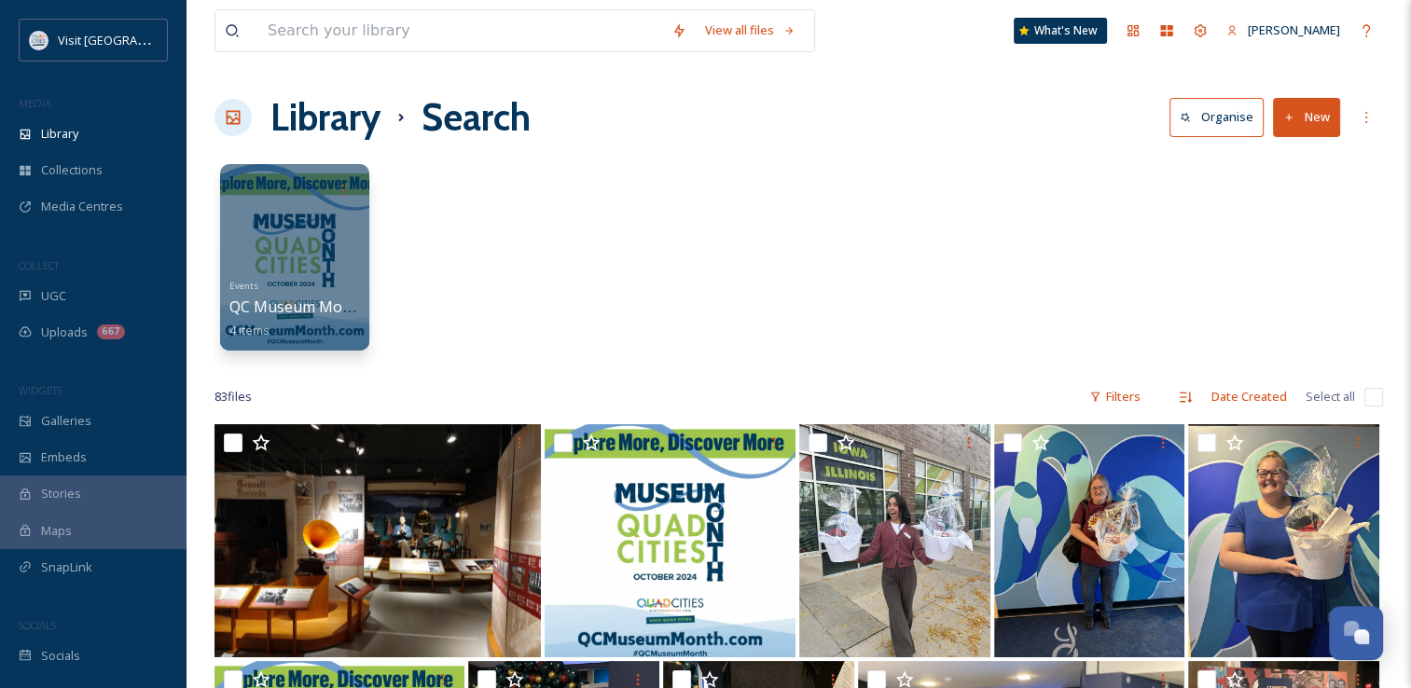
drag, startPoint x: 48, startPoint y: 0, endPoint x: 838, endPoint y: 309, distance: 847.9
click at [838, 309] on div "Events QC Museum Month 4 items" at bounding box center [798, 262] width 1168 height 214
click at [1297, 34] on span "[PERSON_NAME]" at bounding box center [1294, 29] width 92 height 17
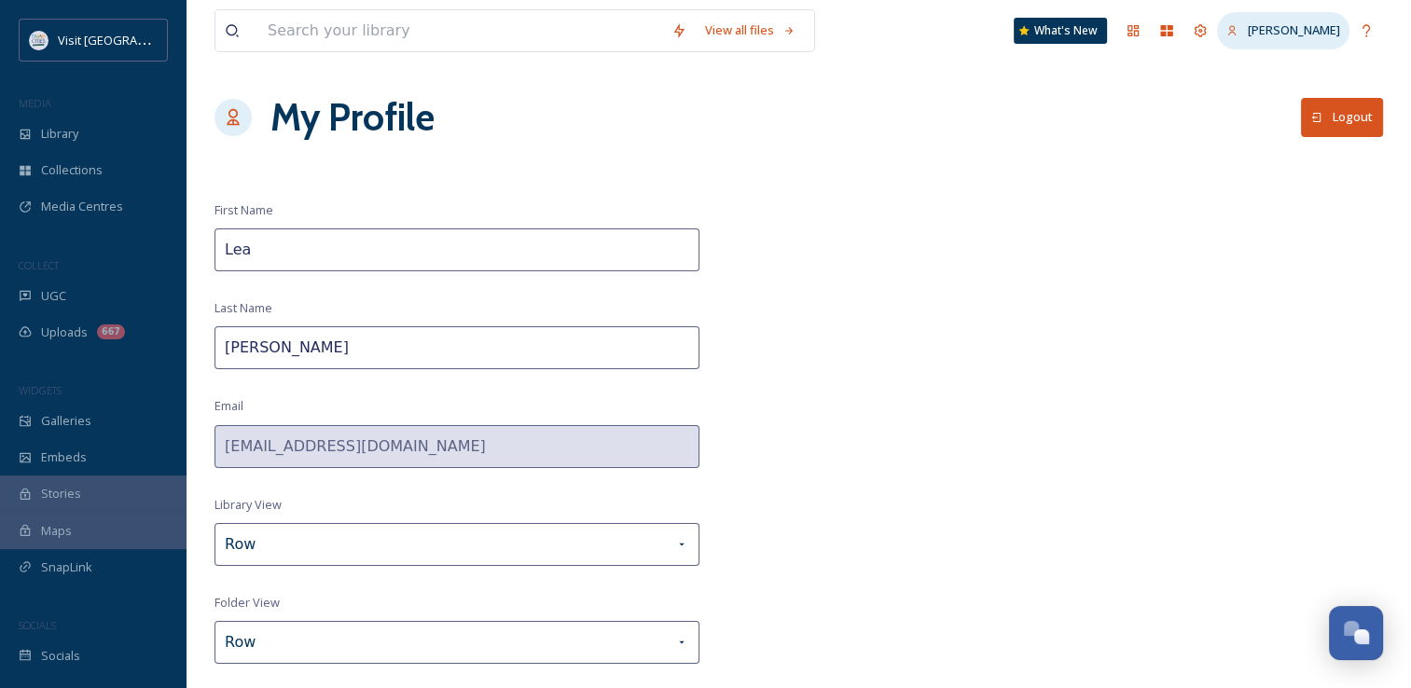
click at [1320, 33] on span "[PERSON_NAME]" at bounding box center [1294, 29] width 92 height 17
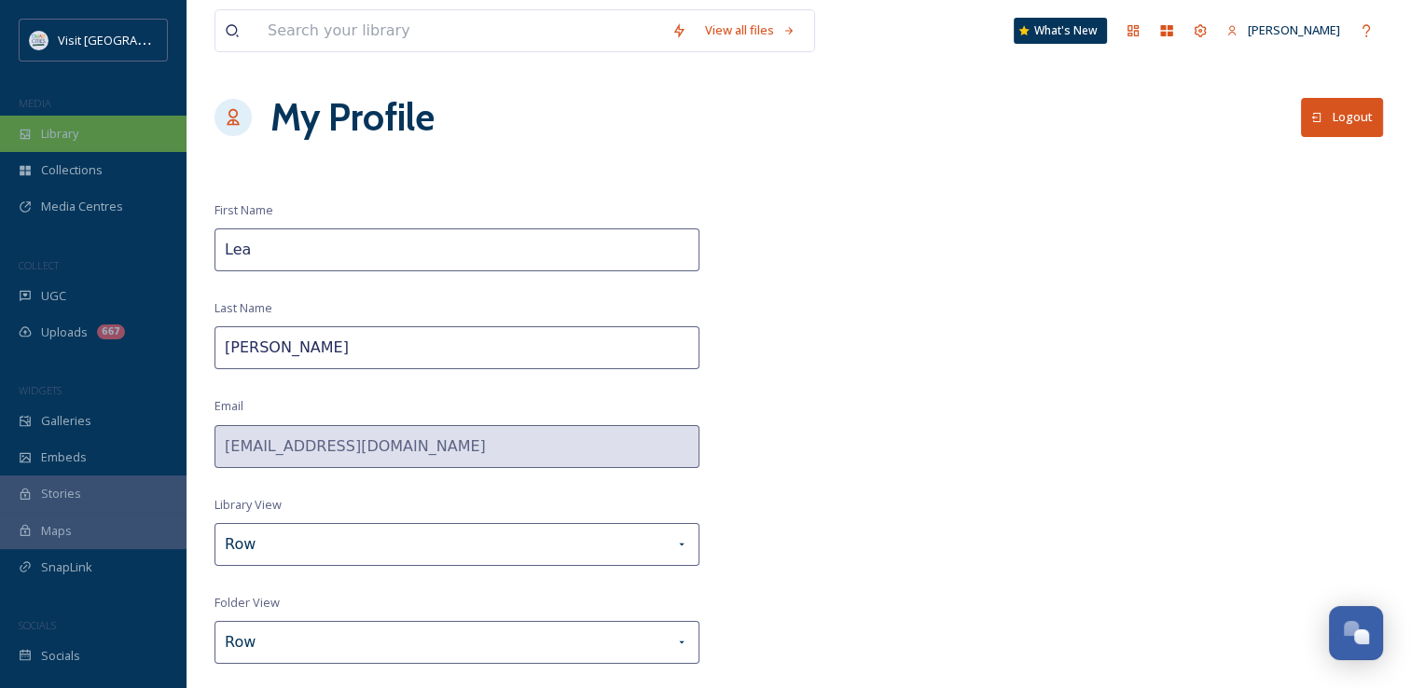
click at [105, 132] on div "Library" at bounding box center [93, 134] width 186 height 36
